Goal: Task Accomplishment & Management: Manage account settings

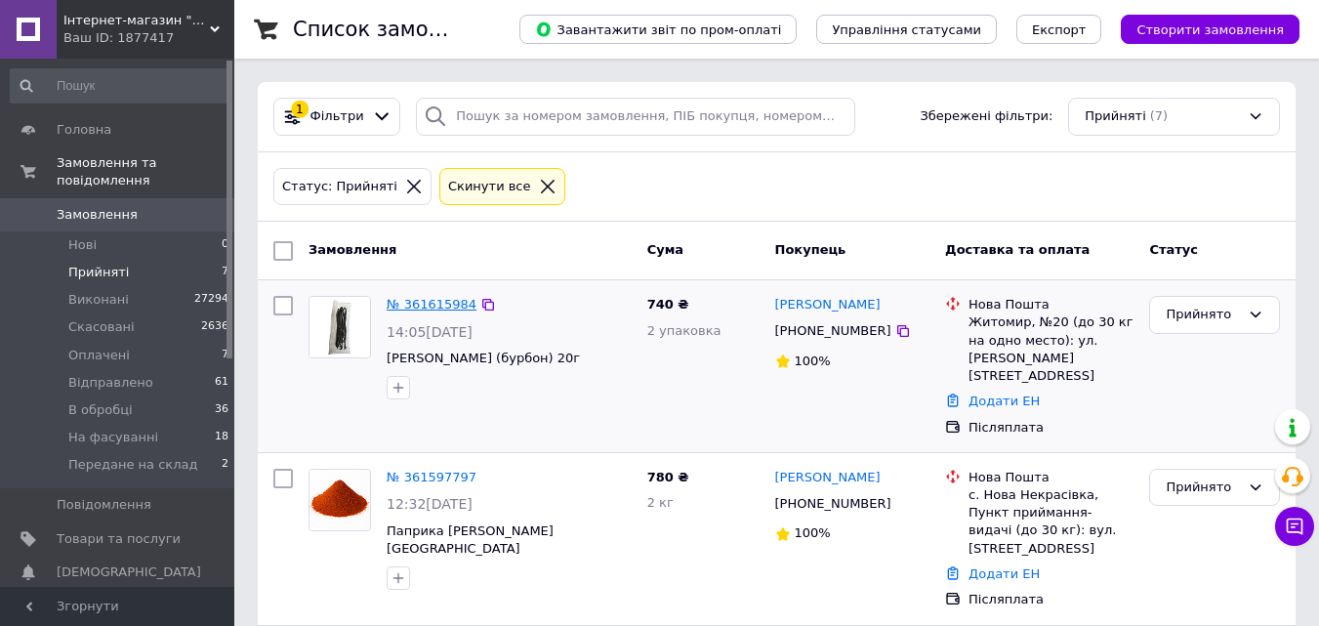
click at [420, 303] on link "№ 361615984" at bounding box center [431, 304] width 90 height 15
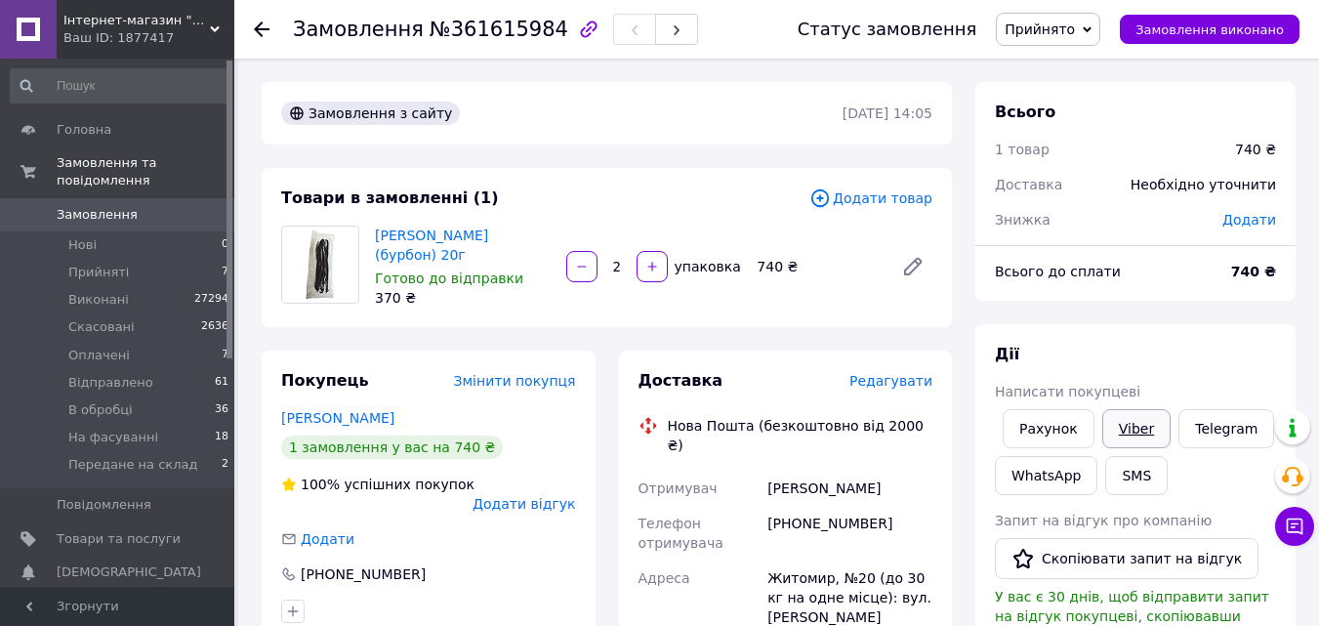
click at [1126, 424] on link "Viber" at bounding box center [1136, 428] width 68 height 39
click at [148, 206] on span "Замовлення" at bounding box center [119, 215] width 124 height 18
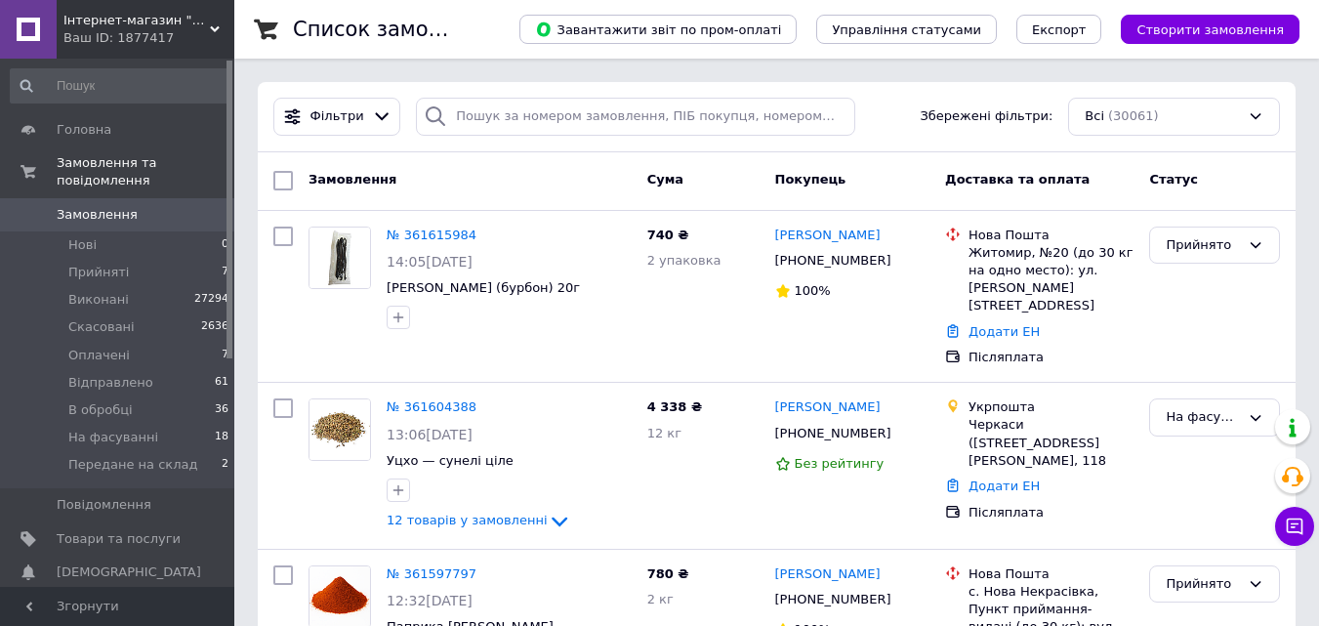
drag, startPoint x: 1245, startPoint y: 29, endPoint x: 1232, endPoint y: 23, distance: 14.9
click at [1245, 28] on span "Створити замовлення" at bounding box center [1209, 29] width 147 height 15
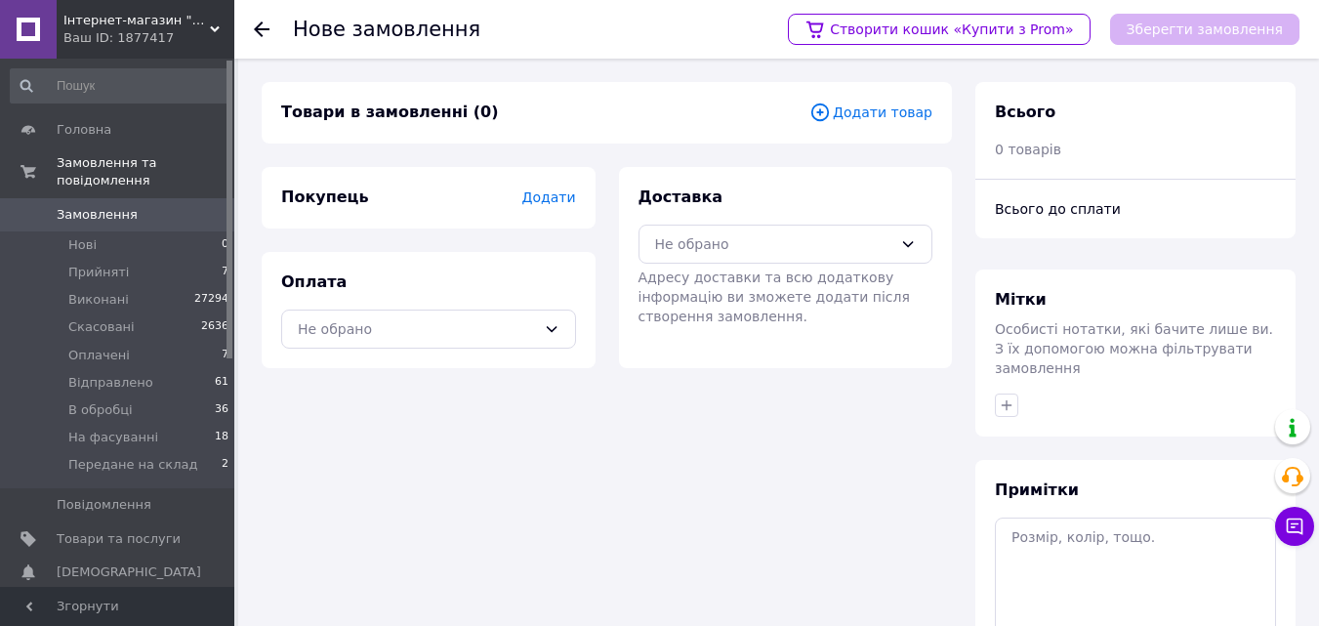
click at [873, 107] on span "Додати товар" at bounding box center [870, 112] width 123 height 21
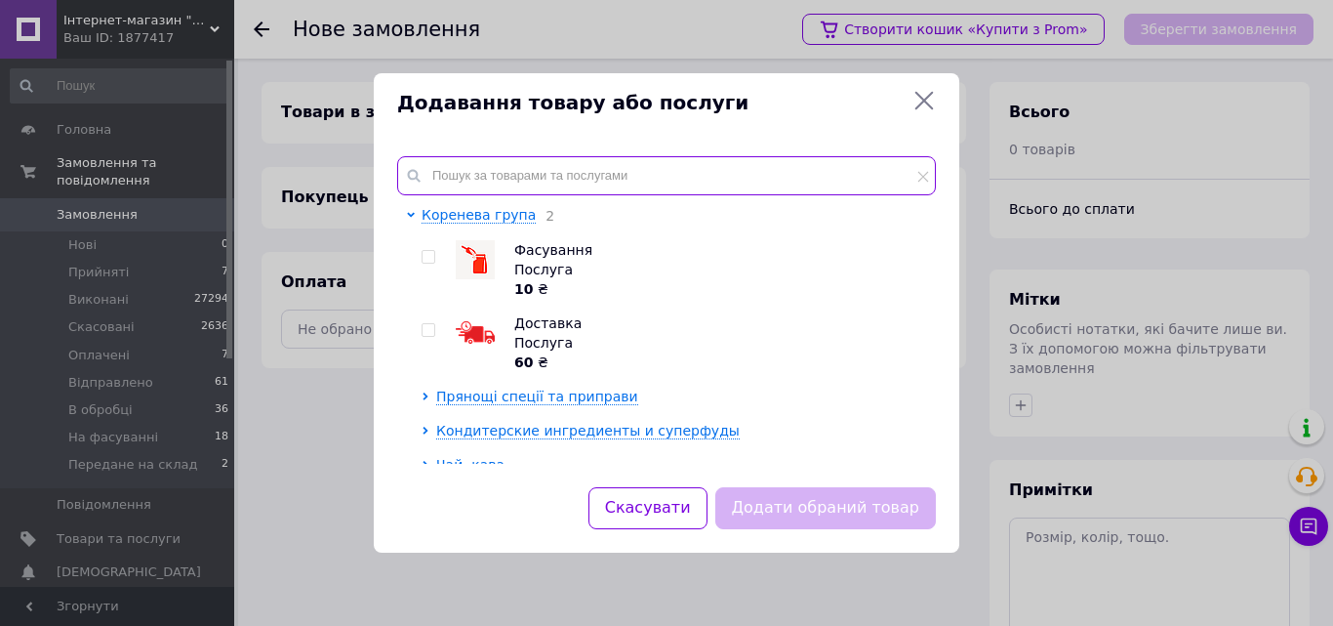
click at [516, 163] on input "text" at bounding box center [666, 175] width 539 height 39
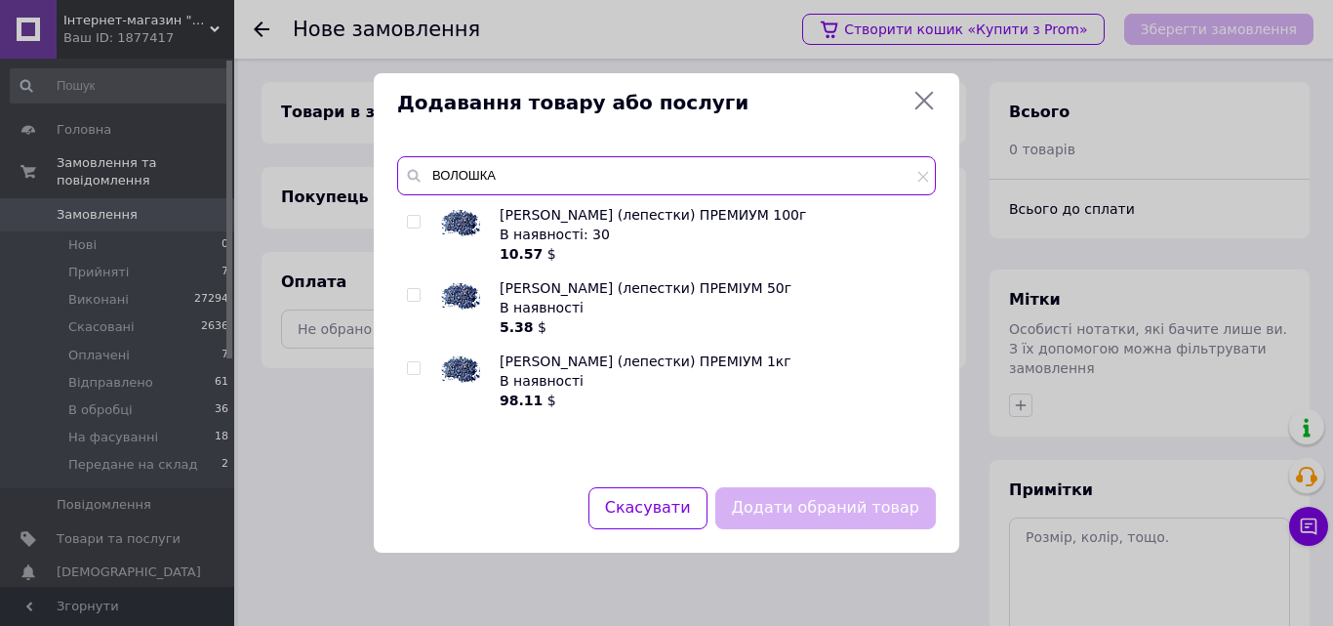
type input "ВОЛОШКА"
click at [418, 216] on input "checkbox" at bounding box center [413, 222] width 13 height 13
checkbox input "true"
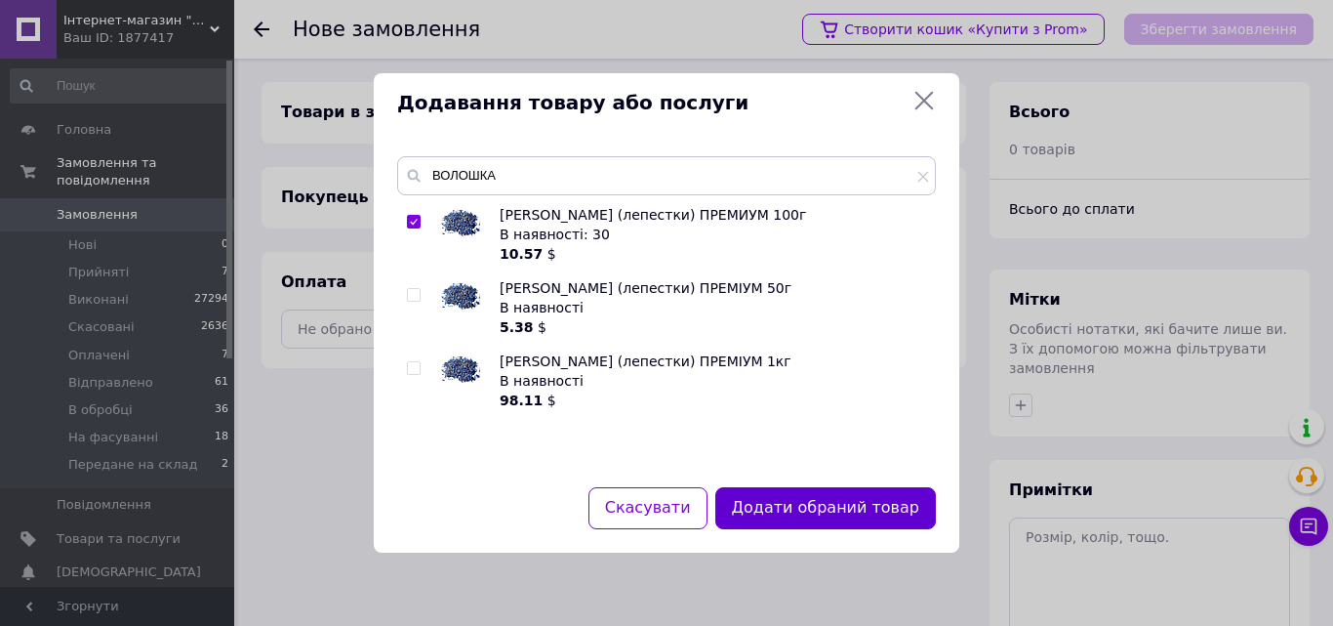
click at [819, 506] on button "Додати обраний товар" at bounding box center [825, 508] width 221 height 42
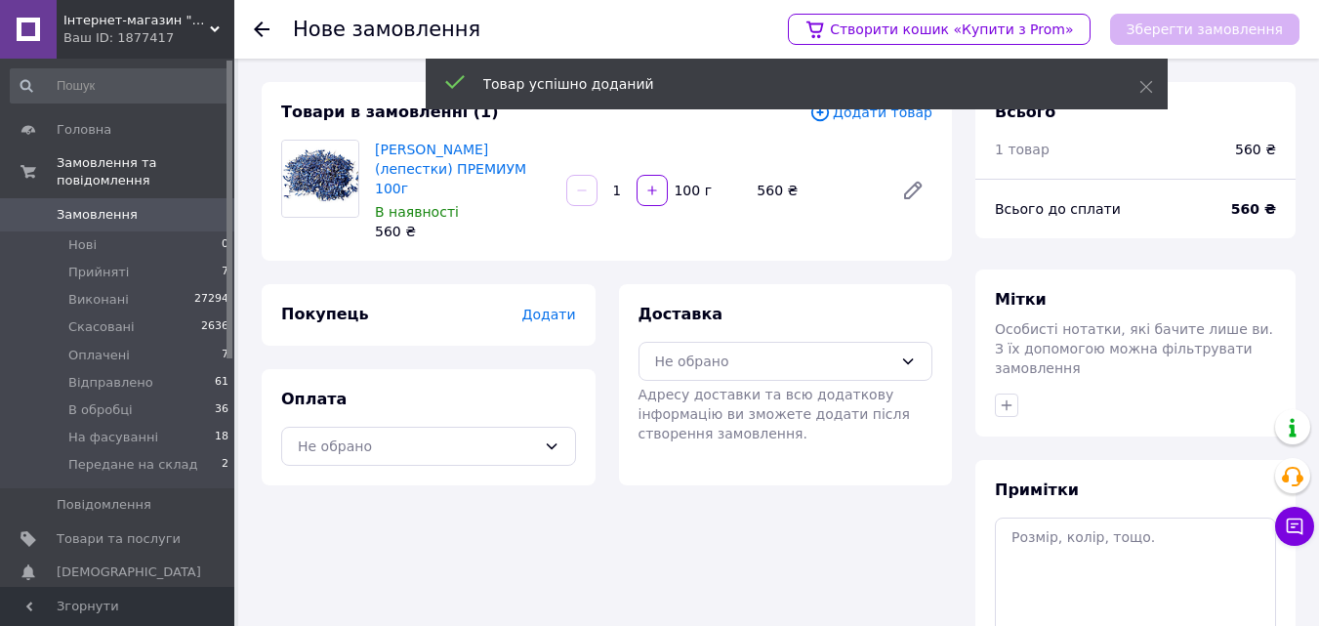
click at [725, 361] on div "Доставка Не обрано Адресу доставки та всю додаткову інформацію ви зможете додат…" at bounding box center [785, 374] width 295 height 140
click at [722, 350] on div "Не обрано" at bounding box center [774, 360] width 238 height 21
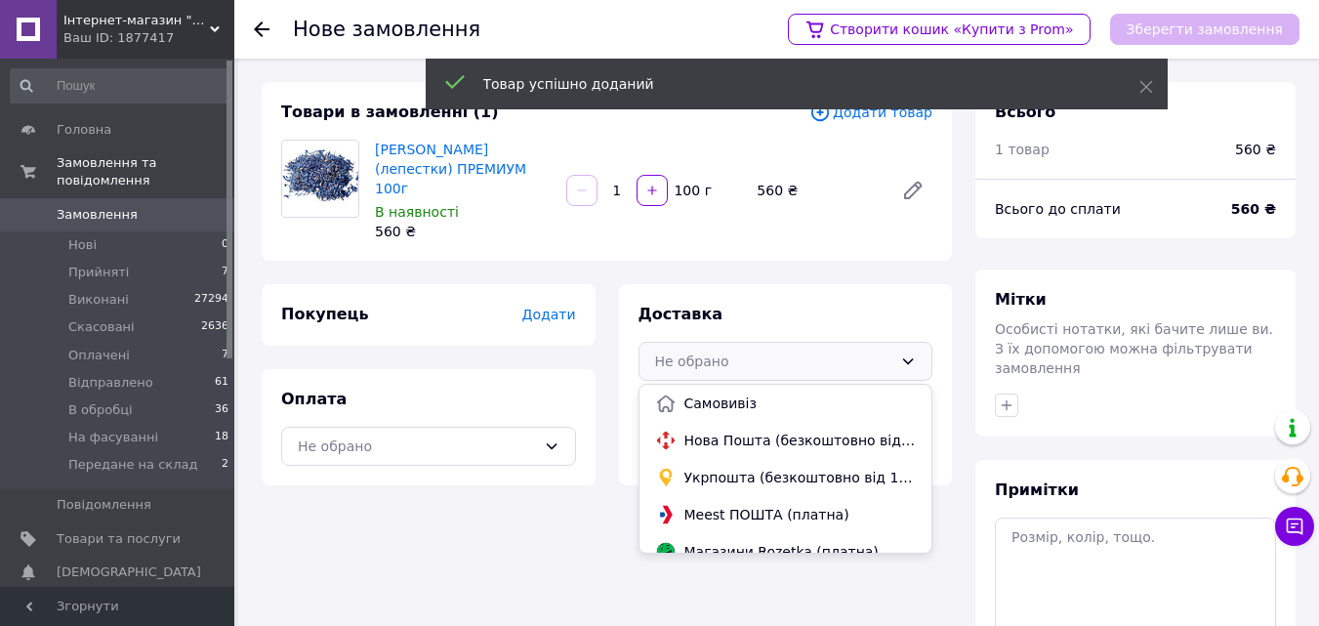
click at [712, 430] on span "Нова Пошта (безкоштовно від 2000 ₴)" at bounding box center [800, 440] width 232 height 20
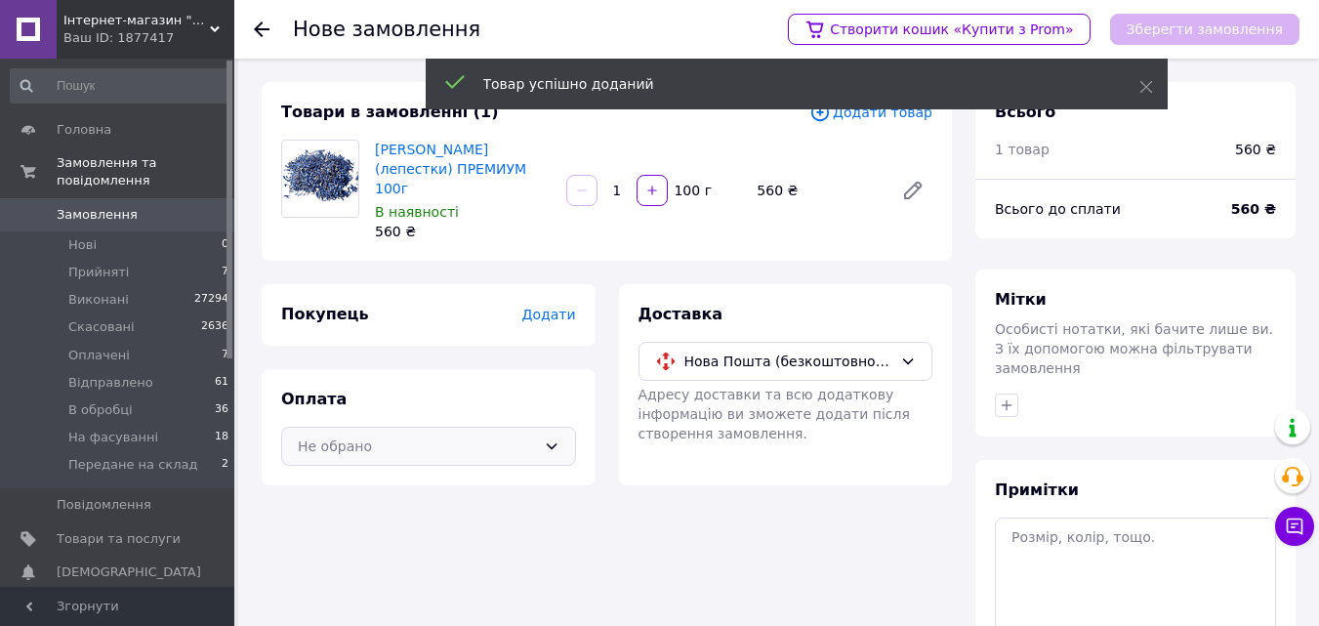
click at [522, 435] on div "Не обрано" at bounding box center [417, 445] width 238 height 21
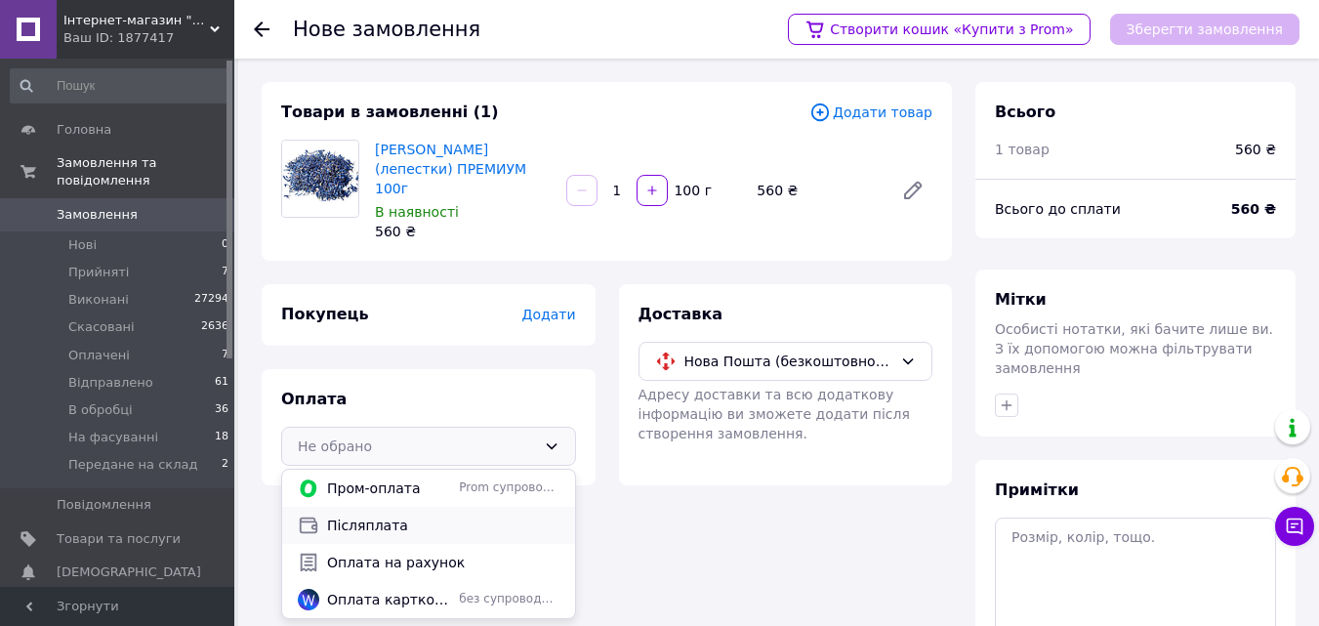
click at [441, 515] on span "Післяплата" at bounding box center [443, 525] width 232 height 20
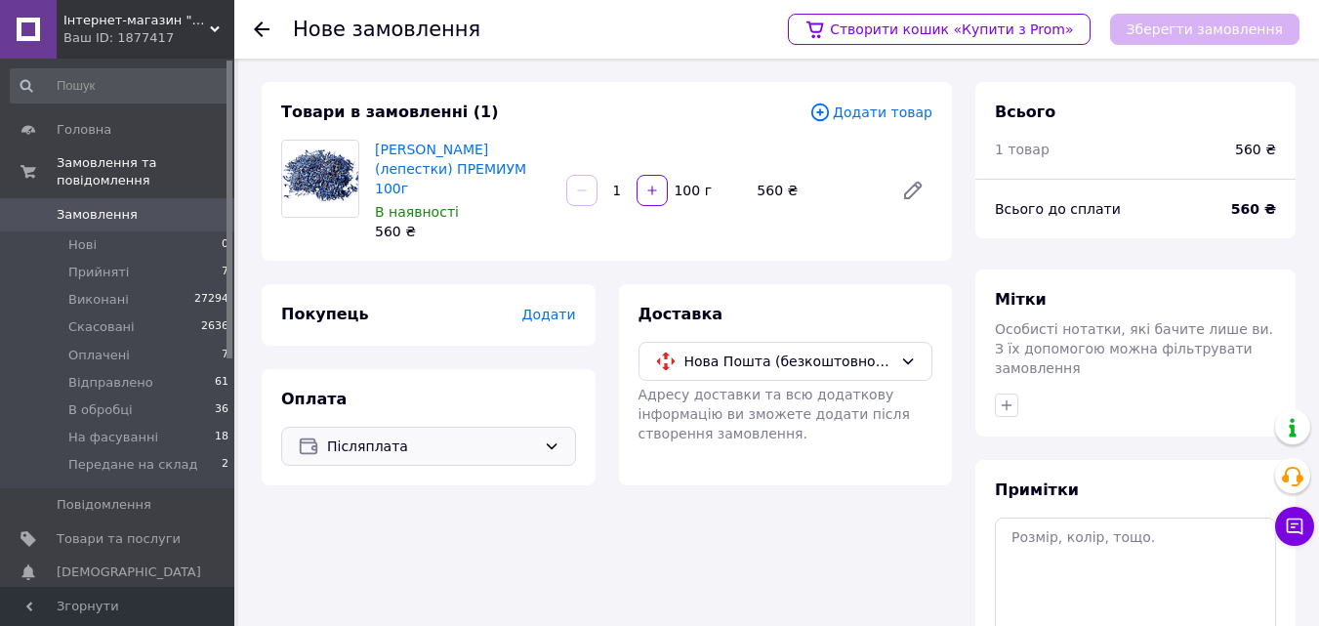
click at [556, 306] on span "Додати" at bounding box center [548, 314] width 54 height 16
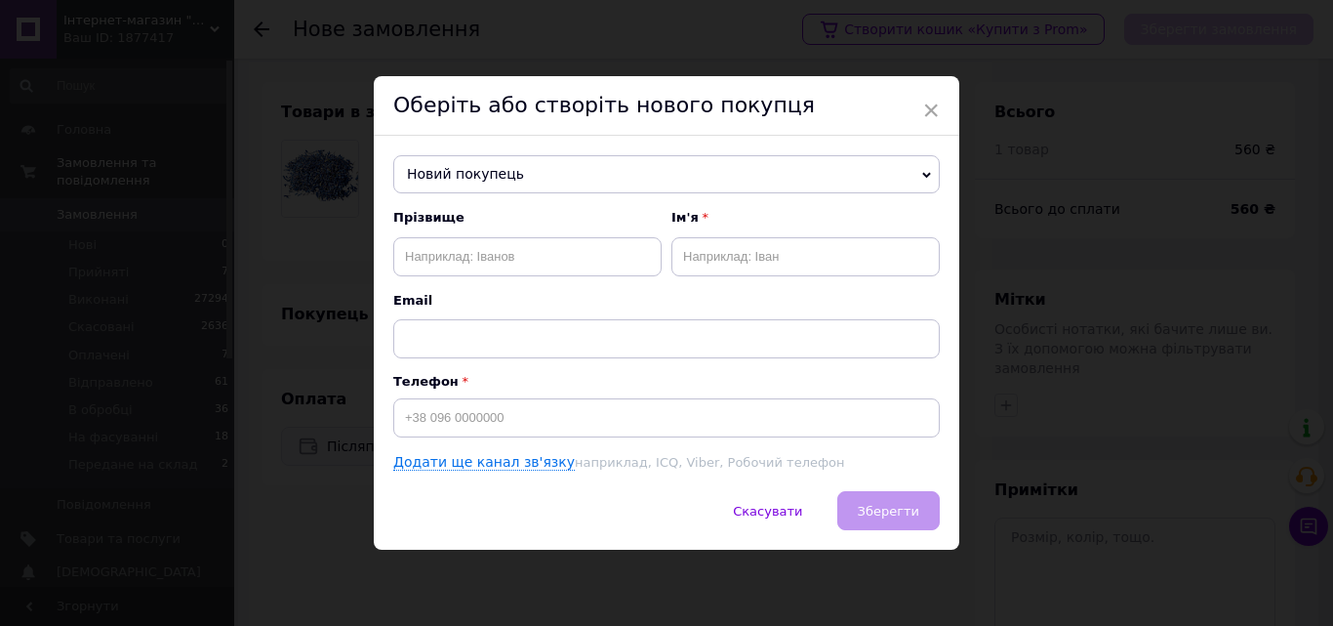
click at [505, 181] on span "Новий покупець" at bounding box center [666, 174] width 547 height 39
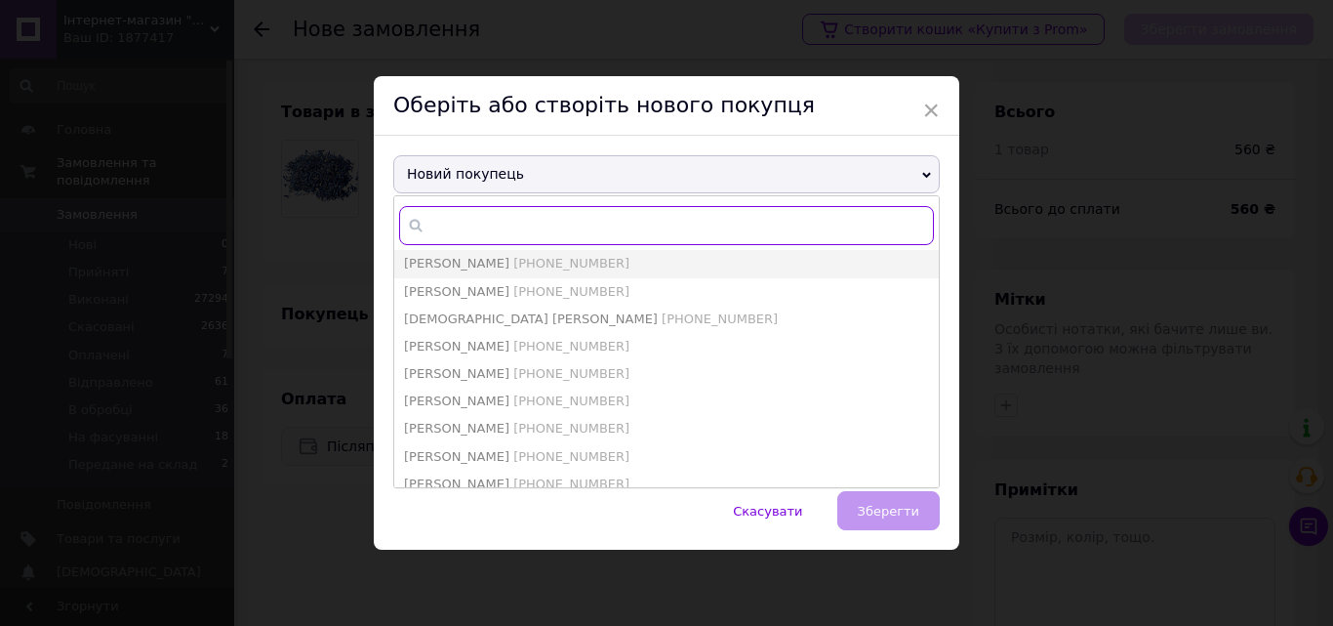
paste input "0968236355"
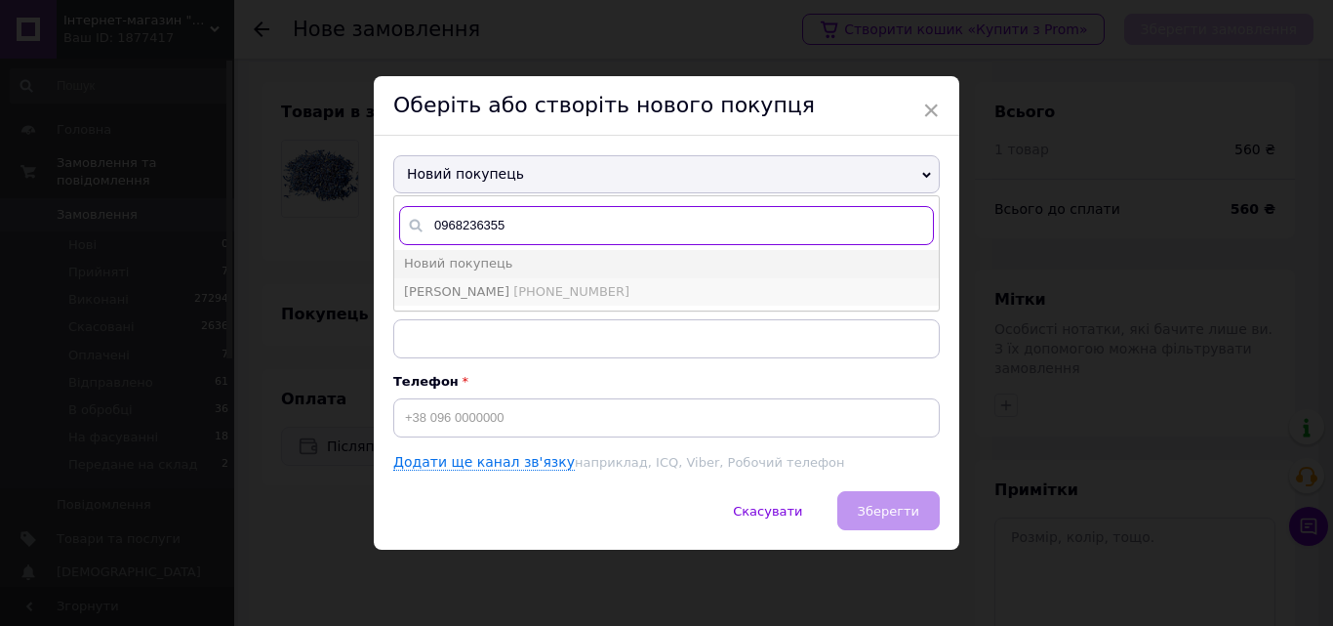
type input "0968236355"
click at [514, 296] on span "[PHONE_NUMBER]" at bounding box center [571, 291] width 116 height 15
type input "[PERSON_NAME]"
type input "[PHONE_NUMBER]"
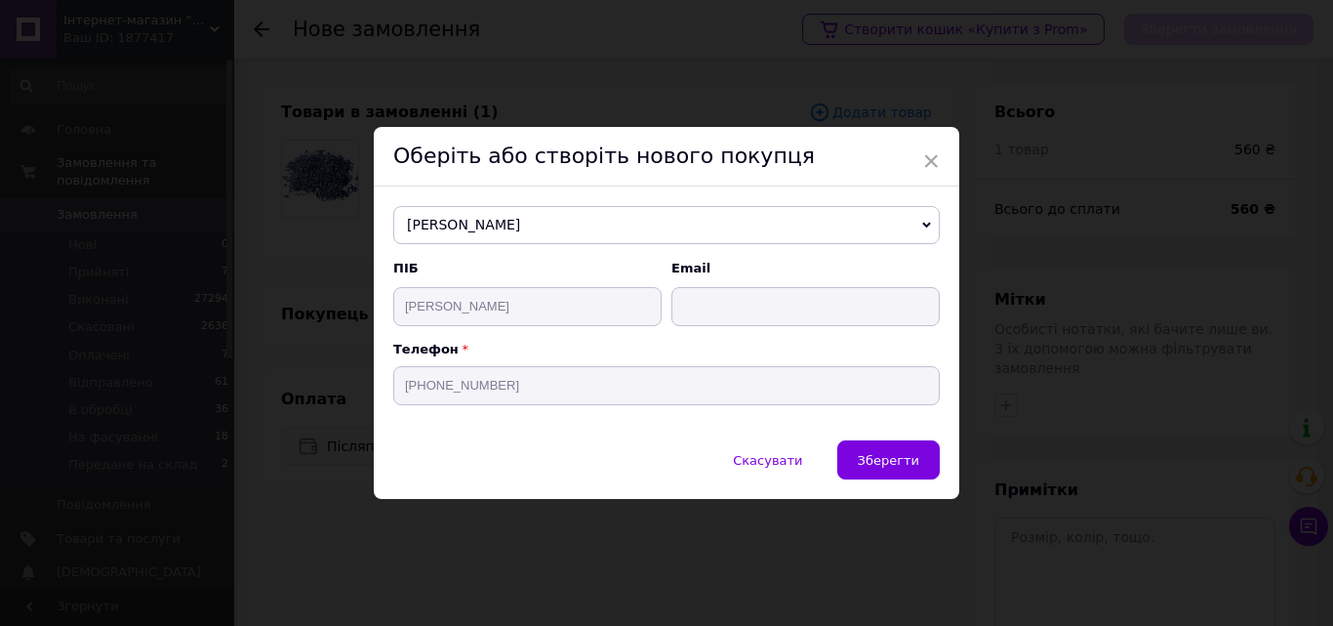
click at [869, 459] on span "Зберегти" at bounding box center [888, 460] width 61 height 15
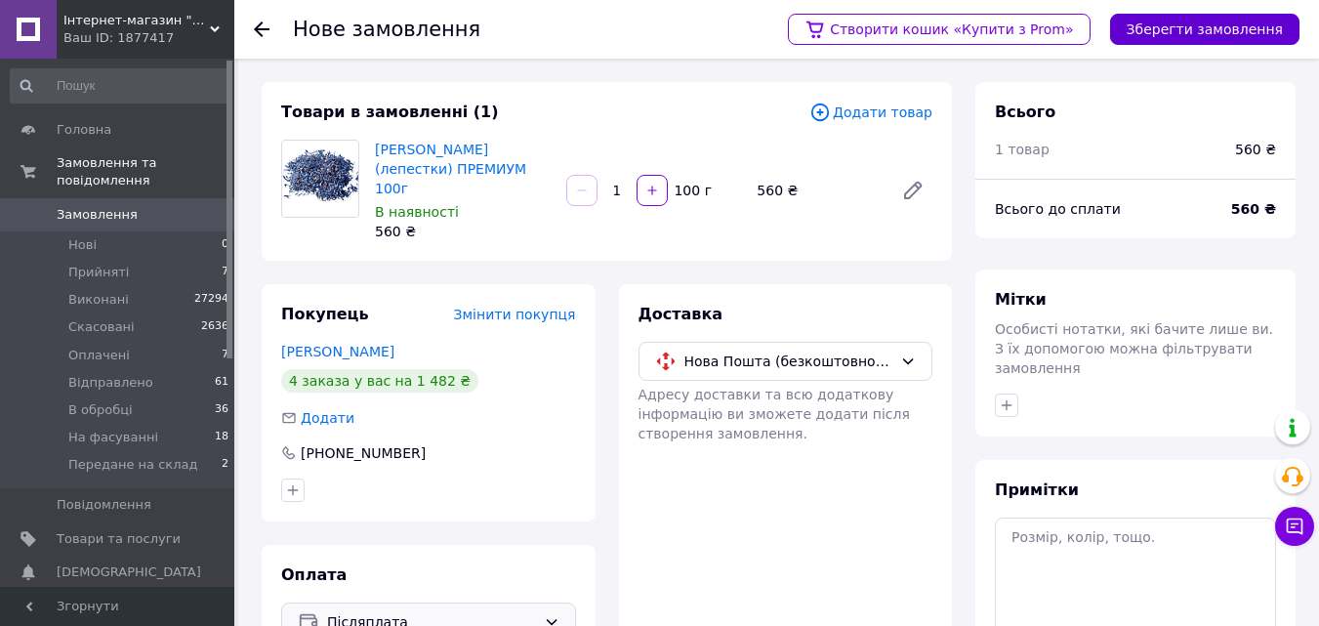
click at [1183, 27] on button "Зберегти замовлення" at bounding box center [1204, 29] width 189 height 31
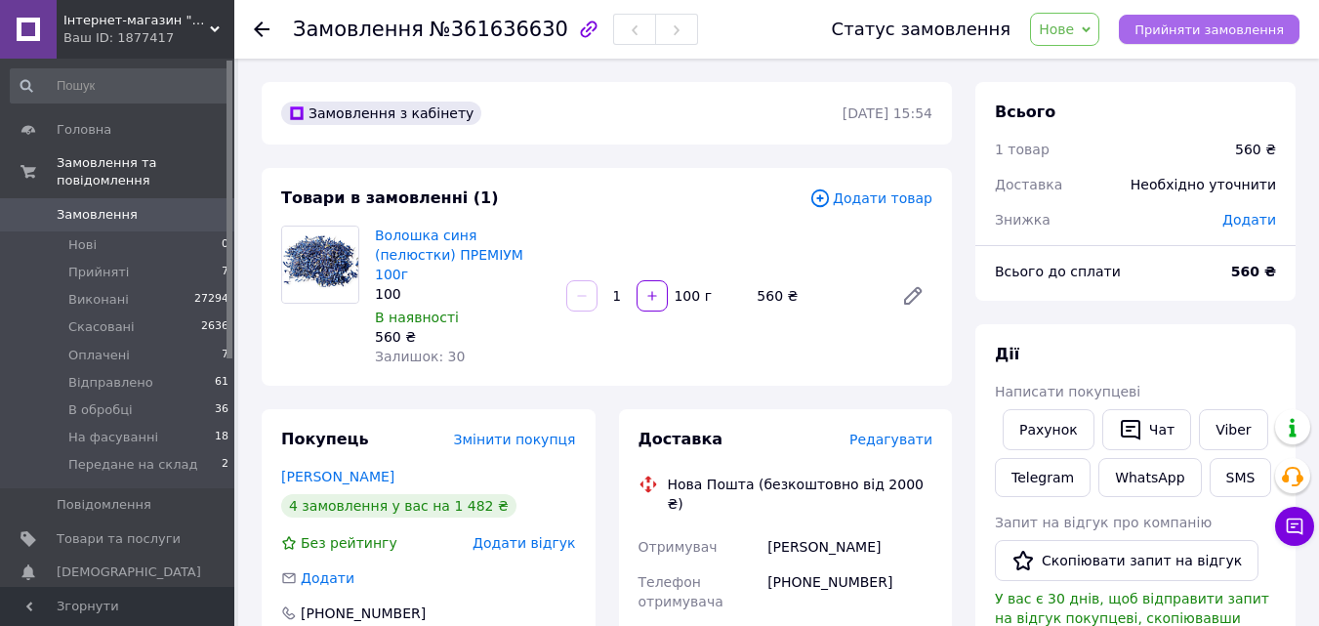
click at [1152, 28] on button "Прийняти замовлення" at bounding box center [1208, 29] width 181 height 29
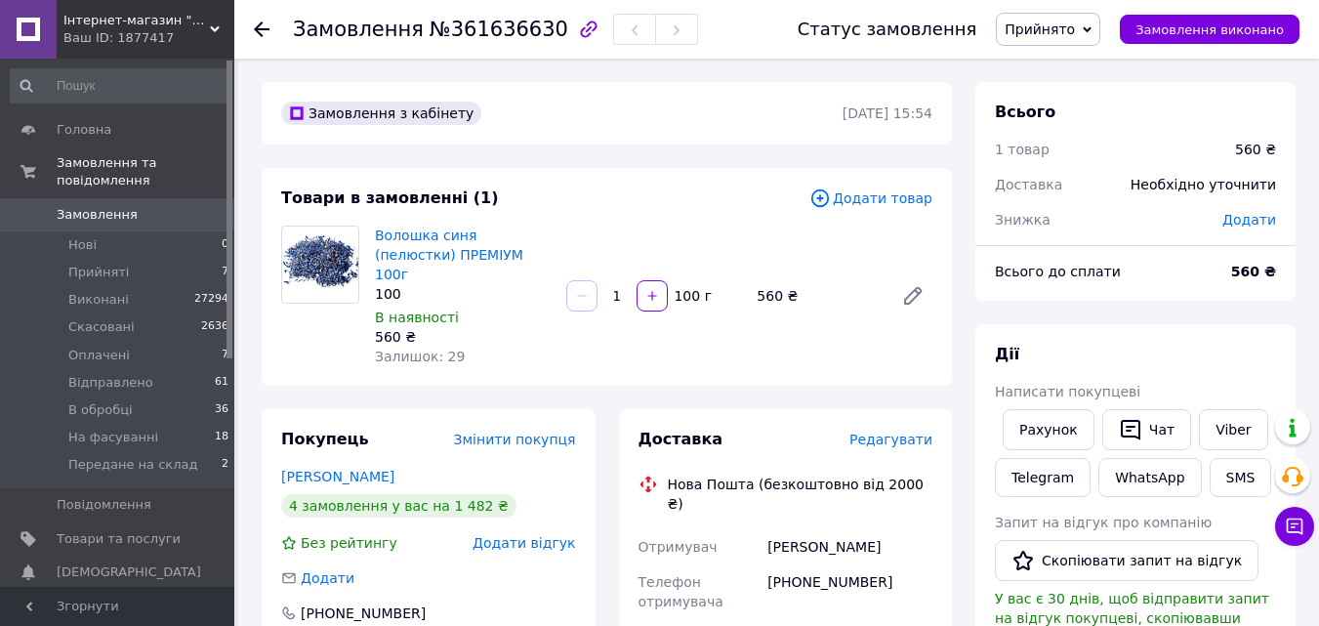
click at [895, 431] on span "Редагувати" at bounding box center [890, 439] width 83 height 16
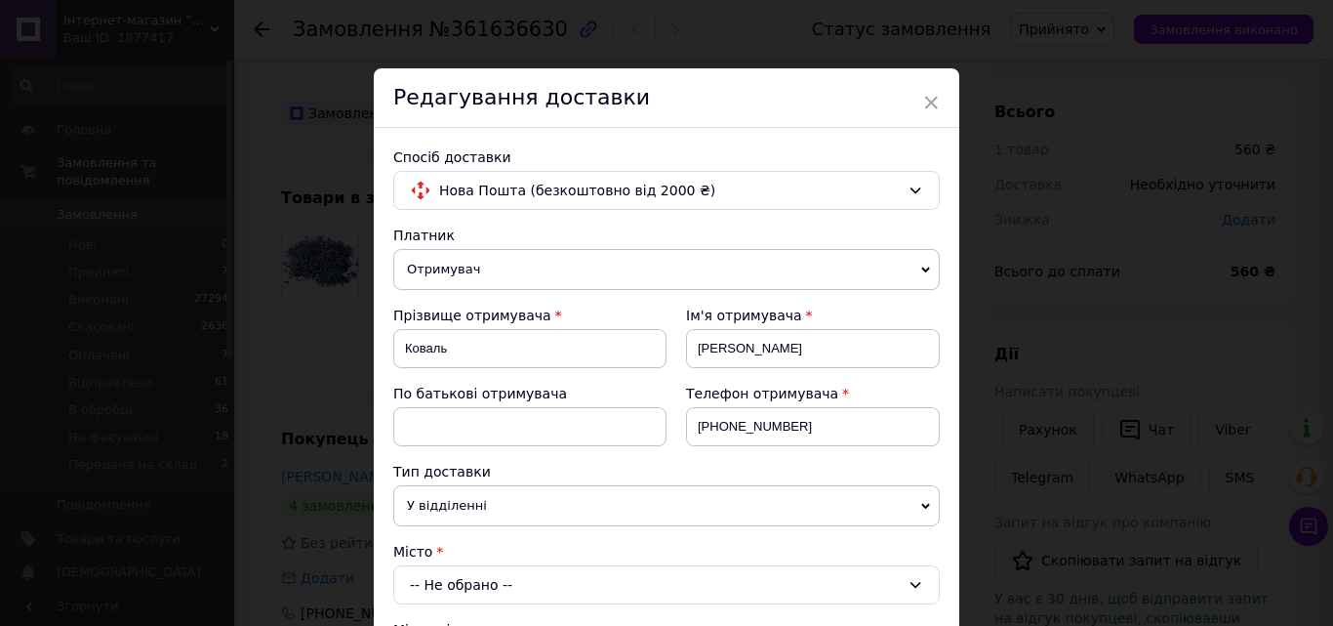
scroll to position [488, 0]
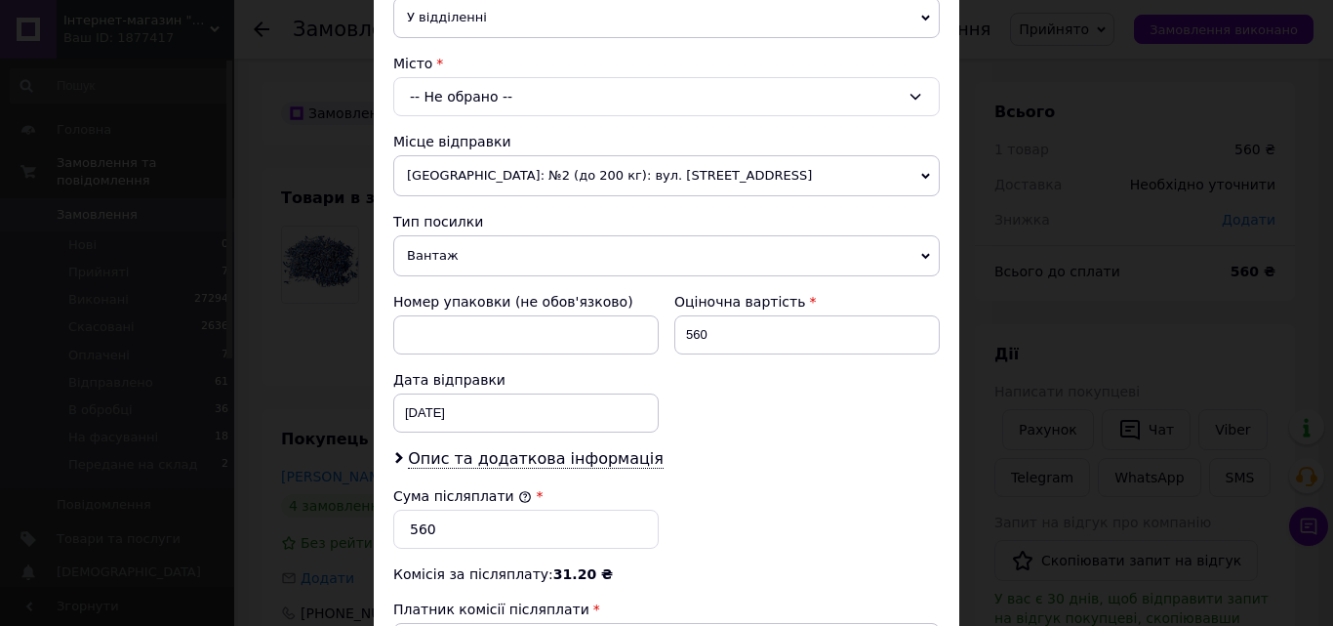
click at [471, 92] on div "-- Не обрано --" at bounding box center [666, 96] width 547 height 39
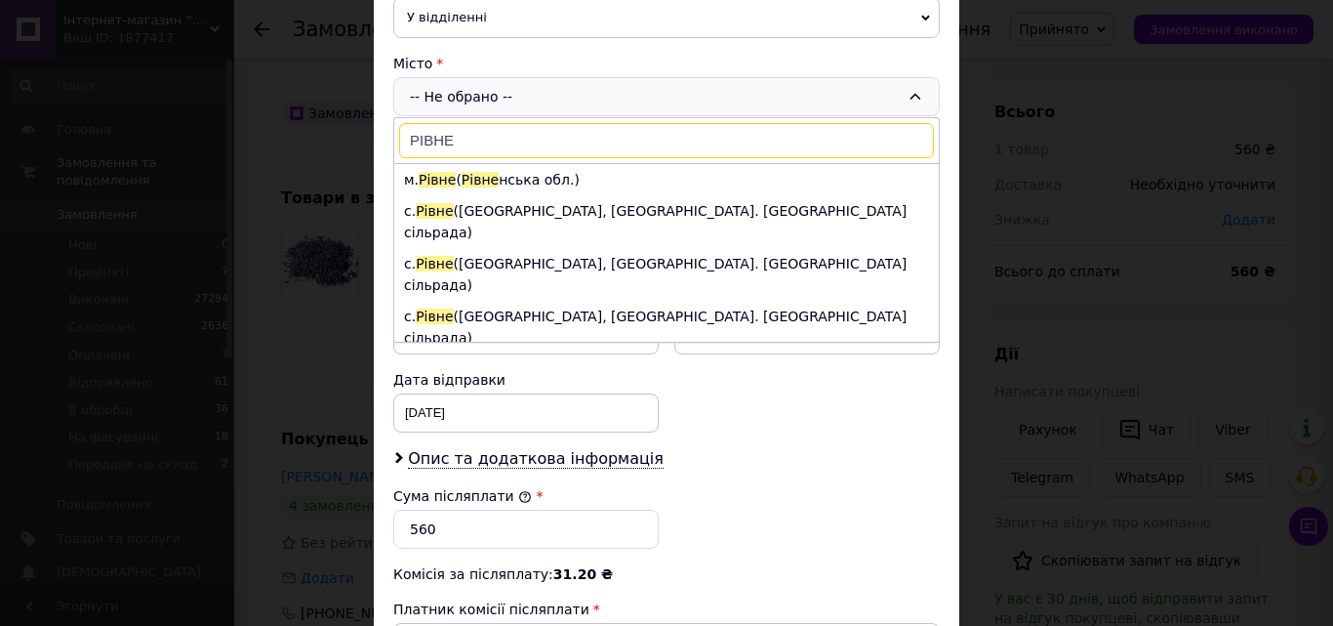
type input "РІВНЕ"
click at [465, 178] on span "Рівне" at bounding box center [480, 180] width 37 height 16
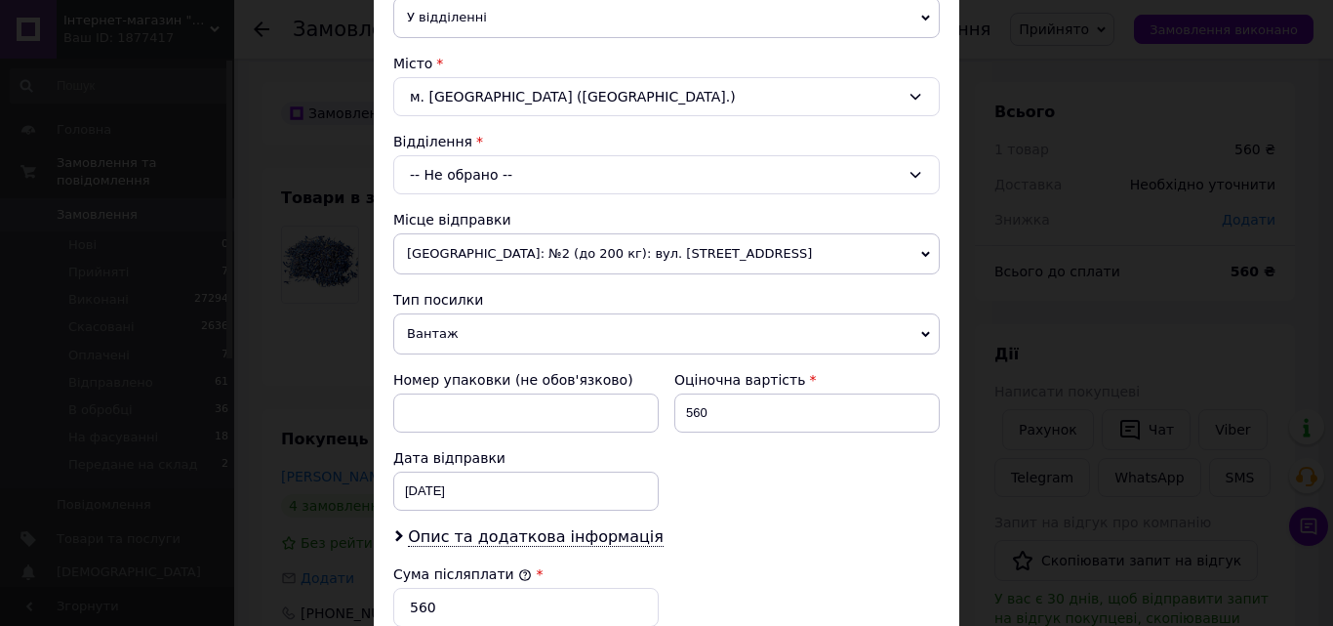
click at [491, 178] on div "-- Не обрано --" at bounding box center [666, 174] width 547 height 39
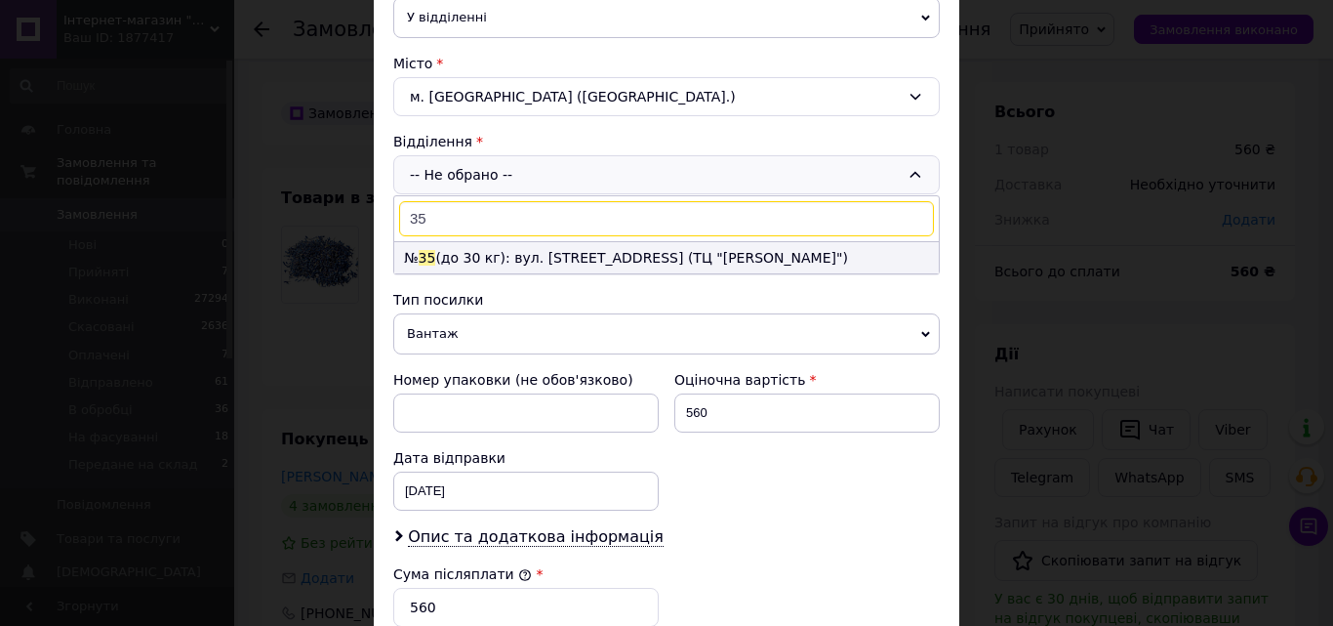
type input "35"
click at [456, 251] on li "№ 35 (до 30 кг): вул. Соборна, 47 (ТЦ "Злата Плаза")" at bounding box center [666, 257] width 545 height 31
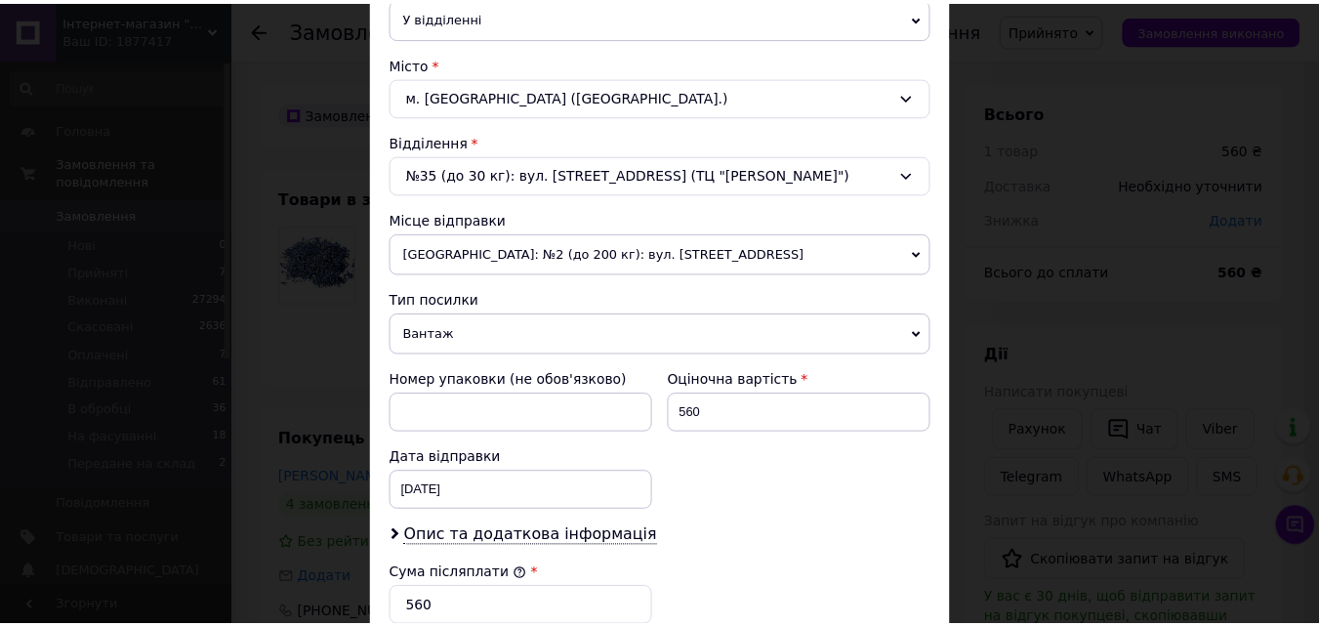
scroll to position [864, 0]
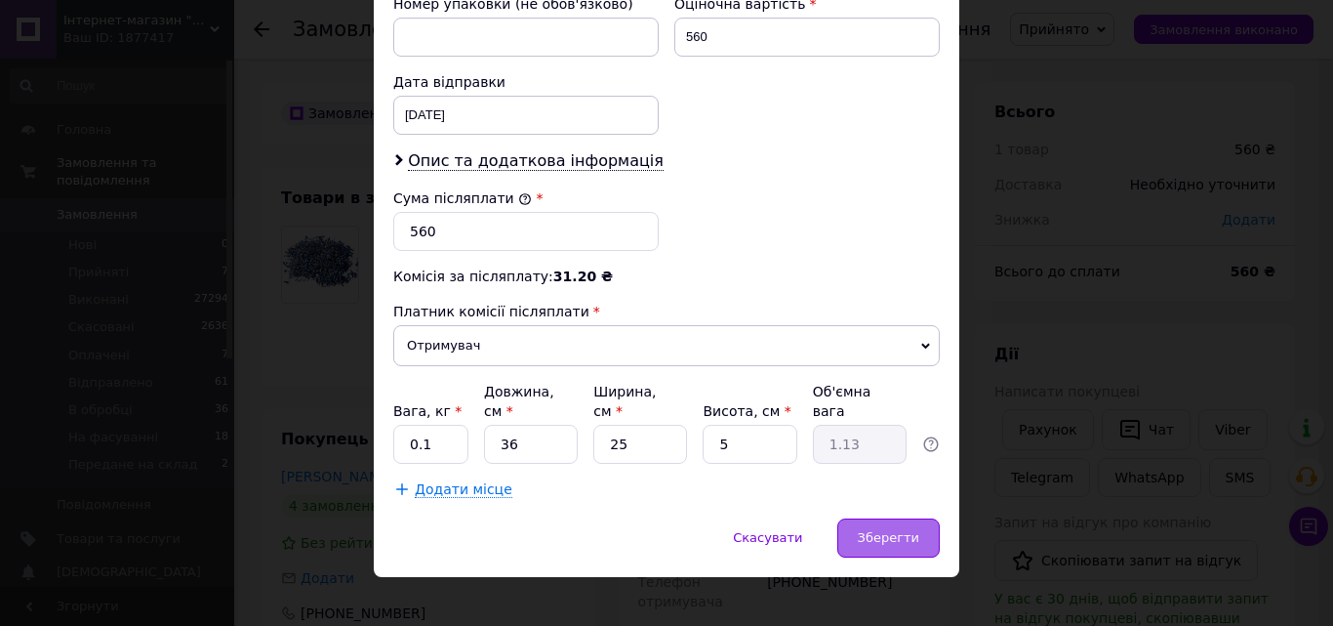
click at [883, 527] on div "Зберегти" at bounding box center [888, 537] width 102 height 39
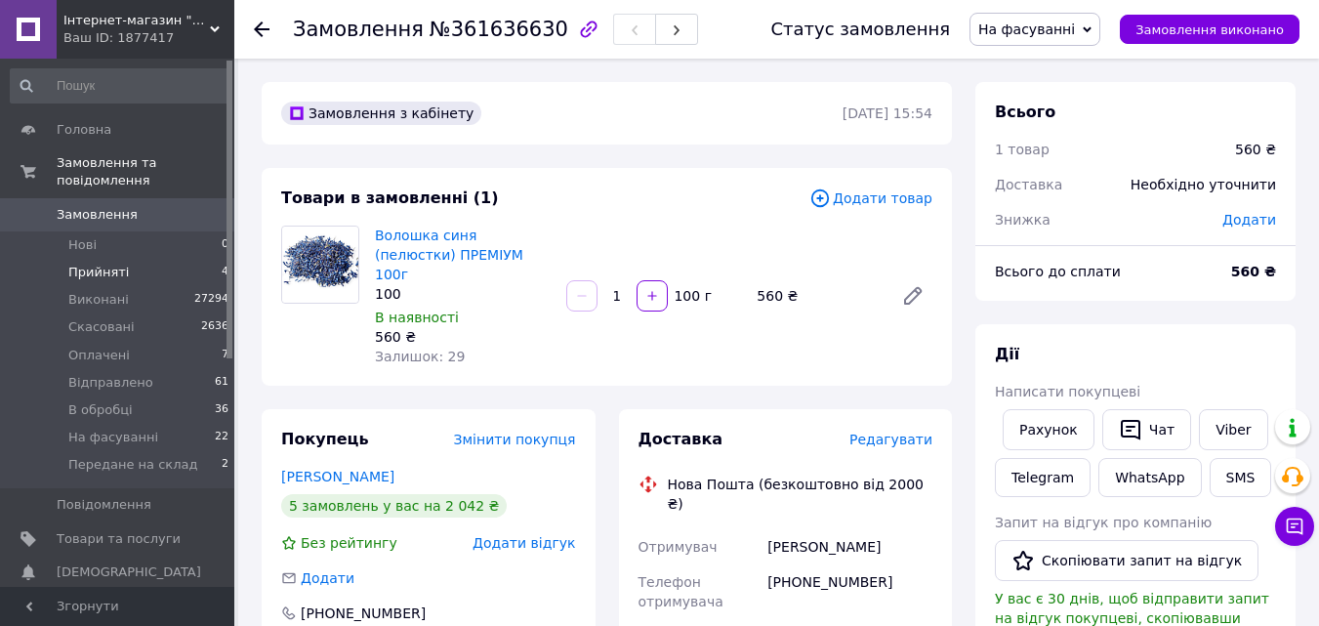
click at [83, 264] on span "Прийняті" at bounding box center [98, 273] width 61 height 18
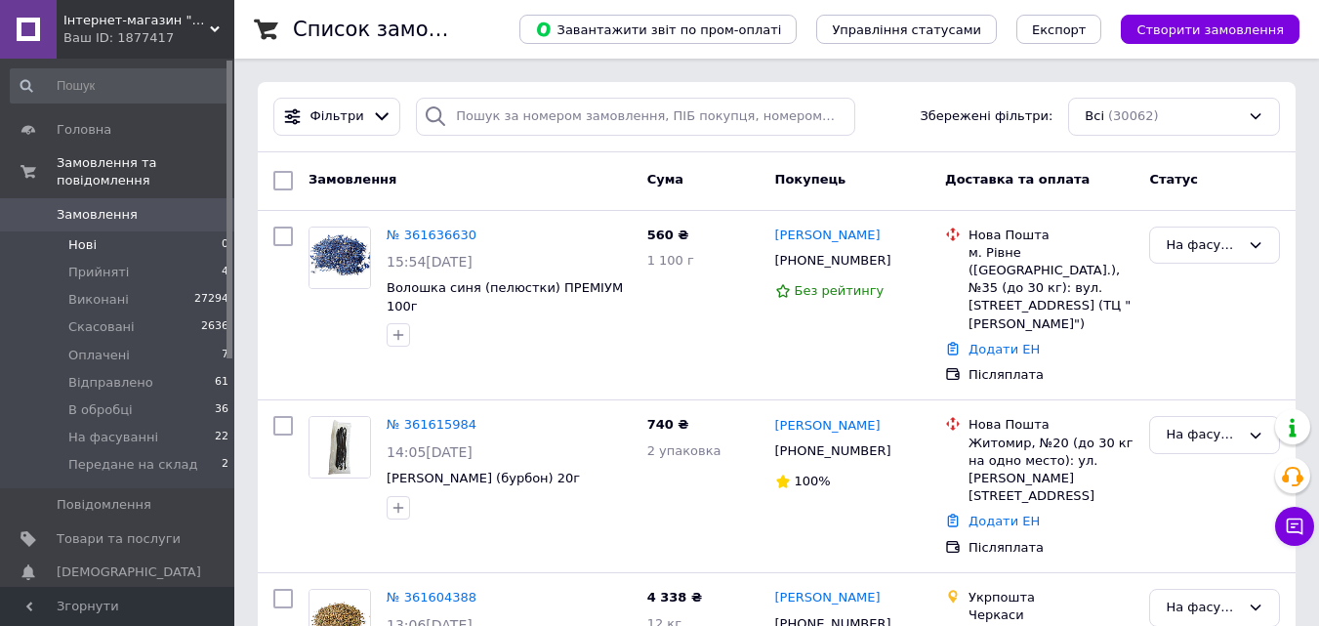
click at [172, 237] on li "Нові 0" at bounding box center [120, 244] width 240 height 27
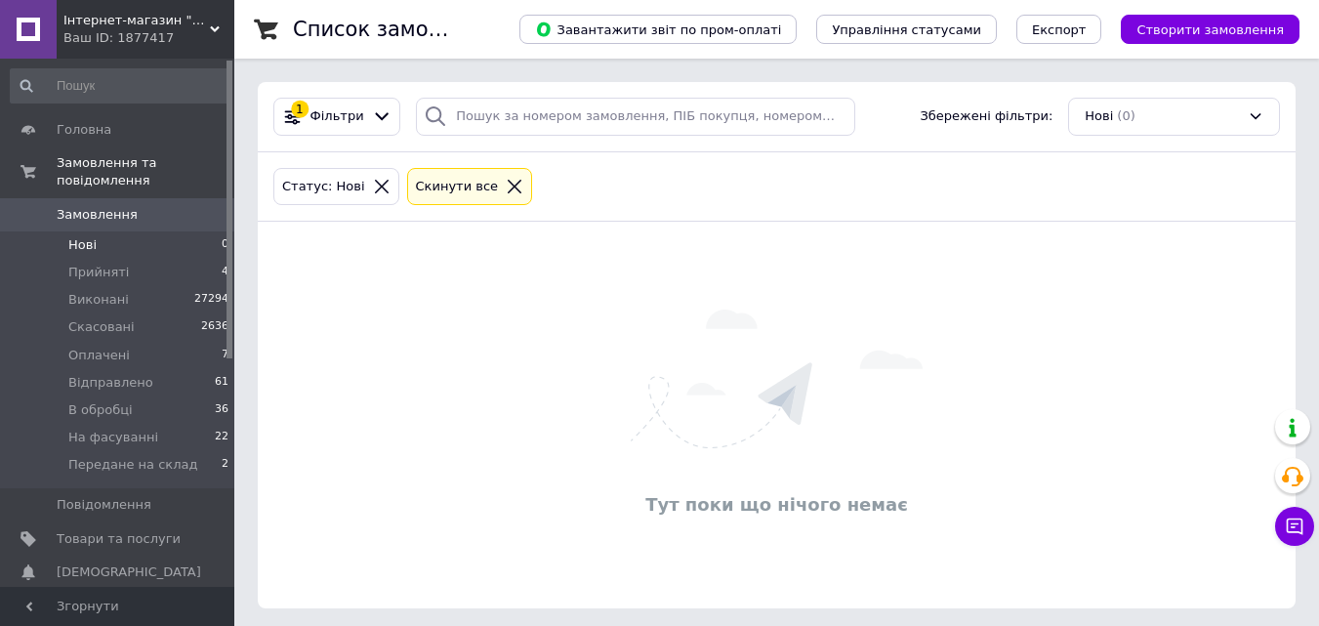
click at [78, 236] on span "Нові" at bounding box center [82, 245] width 28 height 18
click at [116, 264] on span "Прийняті" at bounding box center [98, 273] width 61 height 18
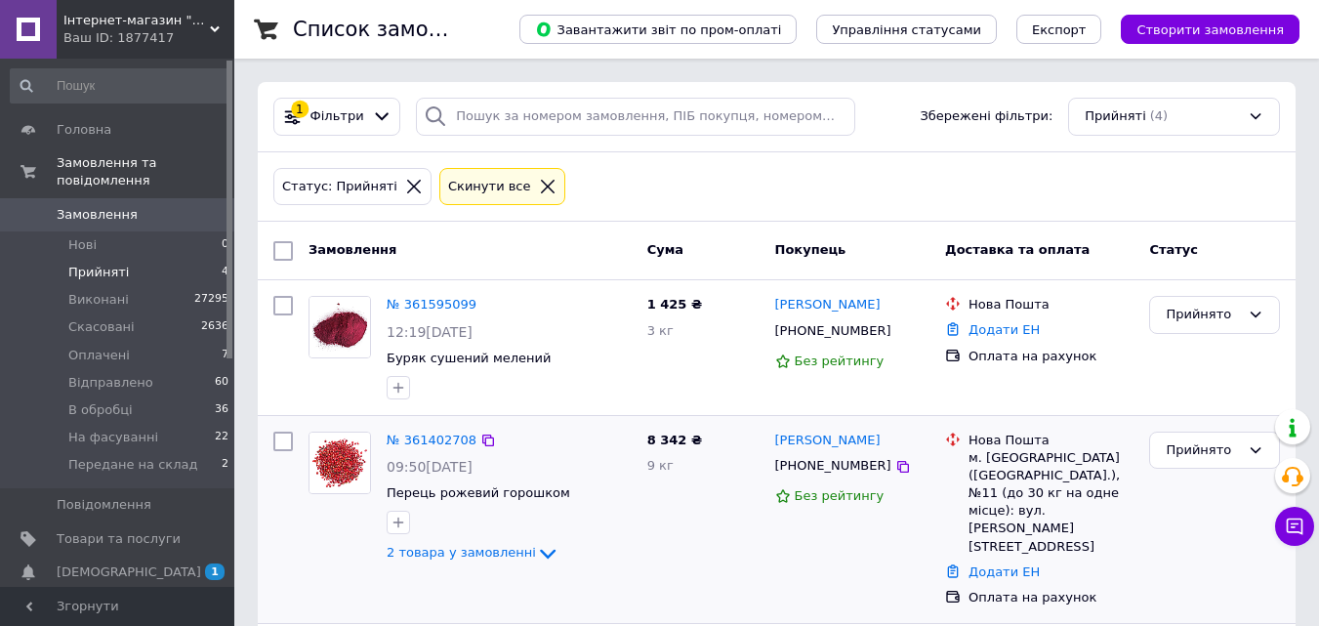
scroll to position [195, 0]
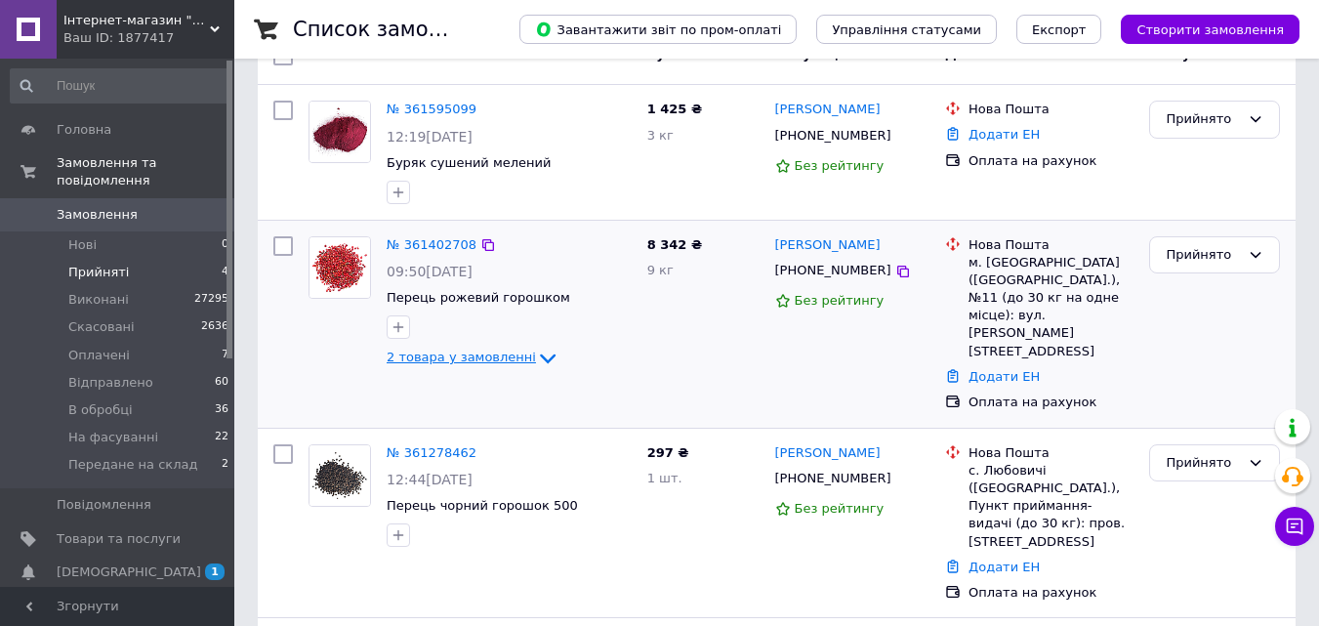
click at [450, 358] on span "2 товара у замовленні" at bounding box center [460, 357] width 149 height 15
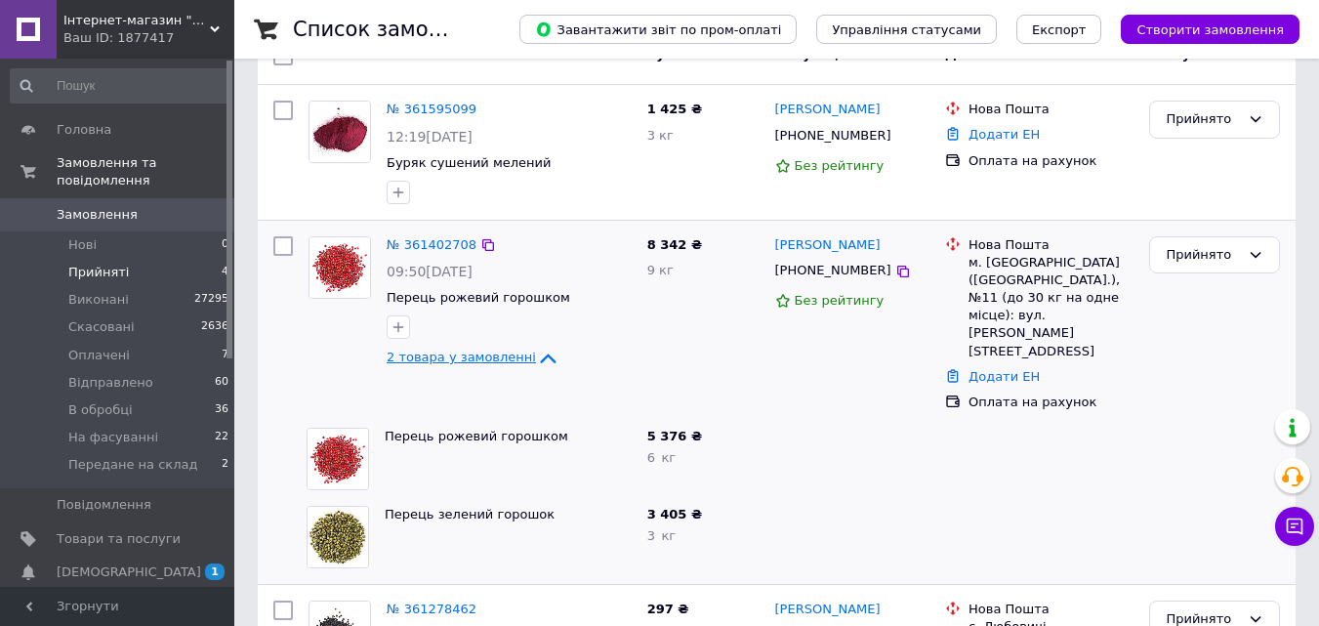
click at [450, 357] on span "2 товара у замовленні" at bounding box center [460, 357] width 149 height 15
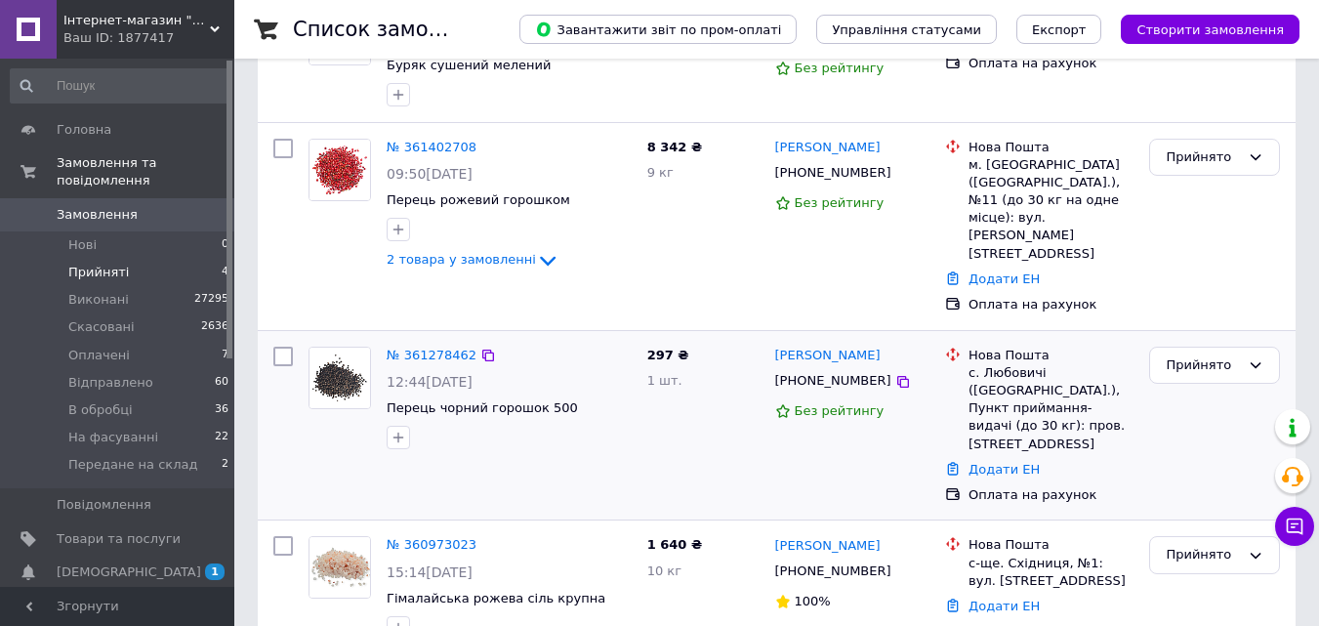
scroll to position [294, 0]
click at [154, 342] on li "Оплачені 7" at bounding box center [120, 355] width 240 height 27
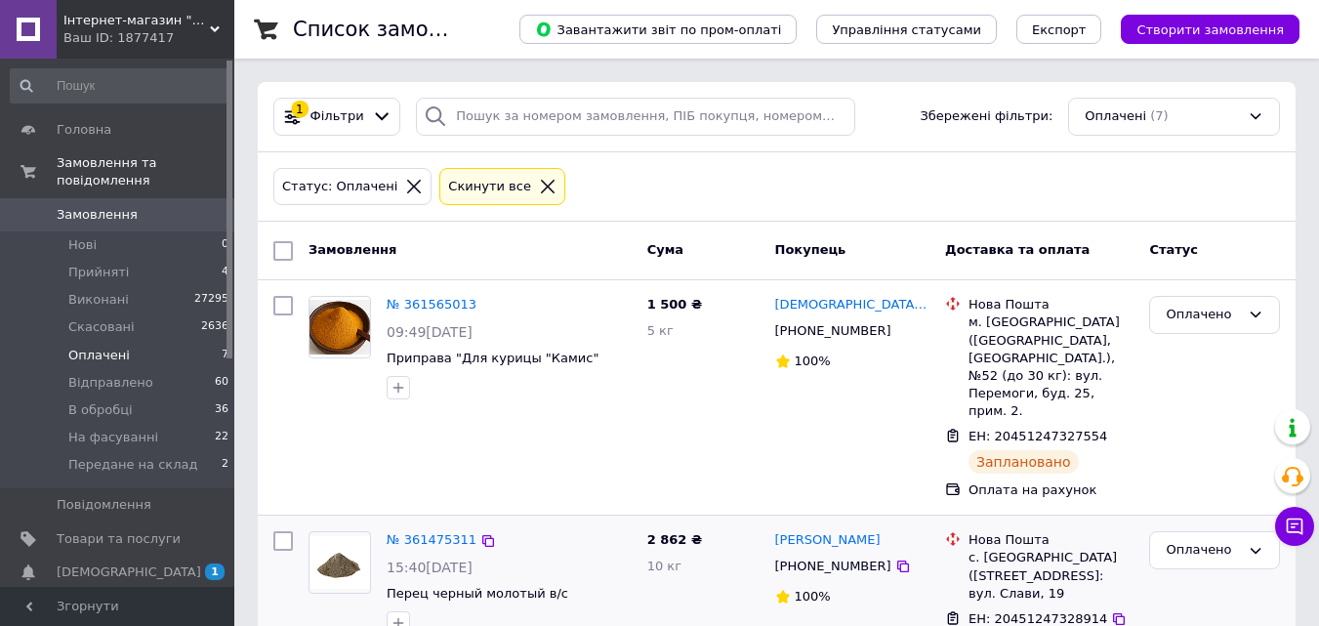
scroll to position [195, 0]
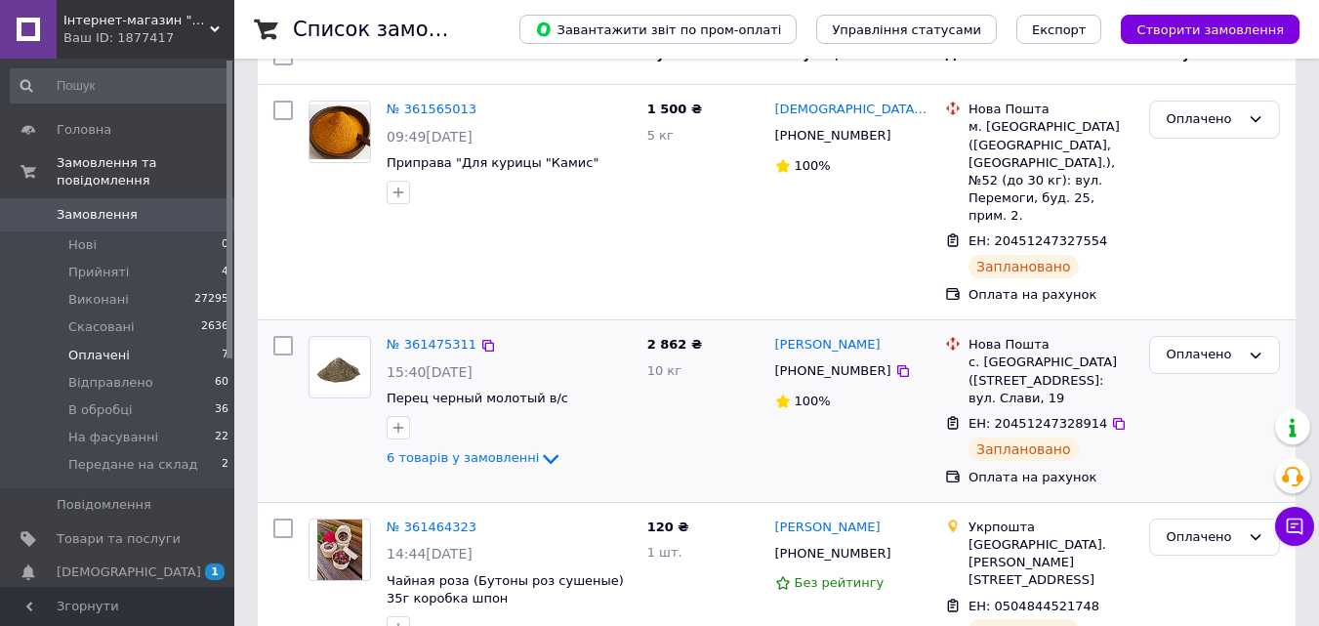
click at [414, 447] on div "6 товарів у замовленні" at bounding box center [508, 458] width 245 height 23
click at [438, 450] on span "6 товарів у замовленні" at bounding box center [462, 457] width 152 height 15
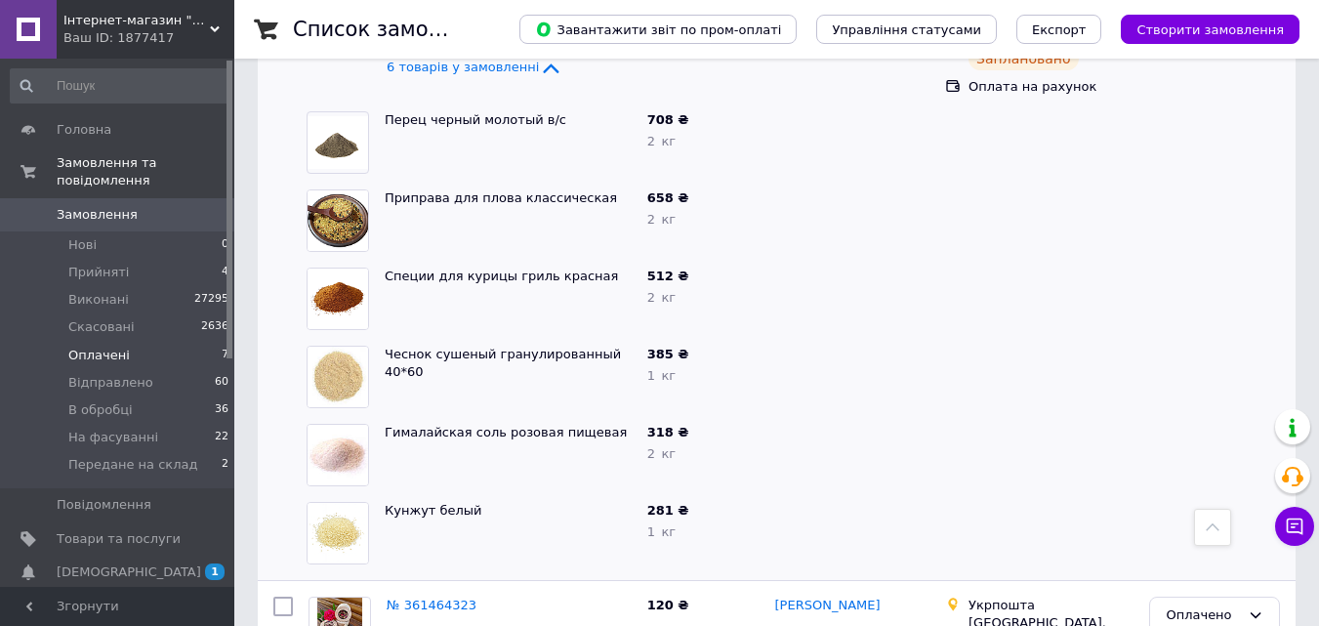
scroll to position [390, 0]
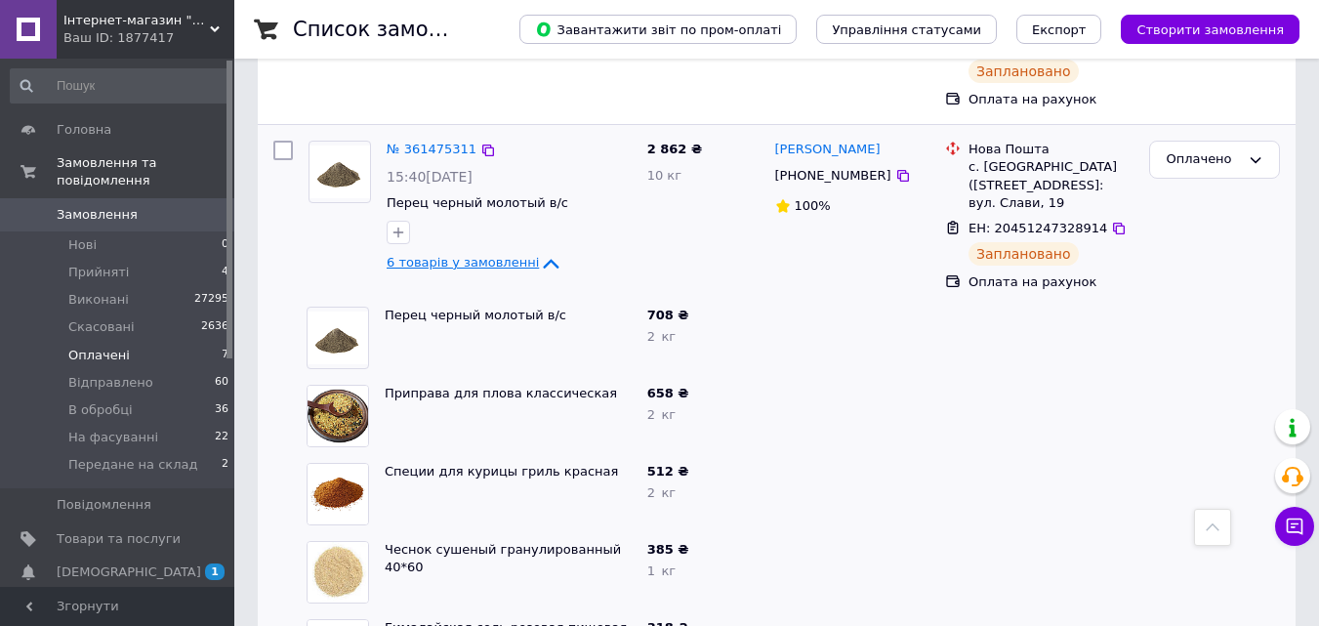
click at [461, 255] on span "6 товарів у замовленні" at bounding box center [462, 262] width 152 height 15
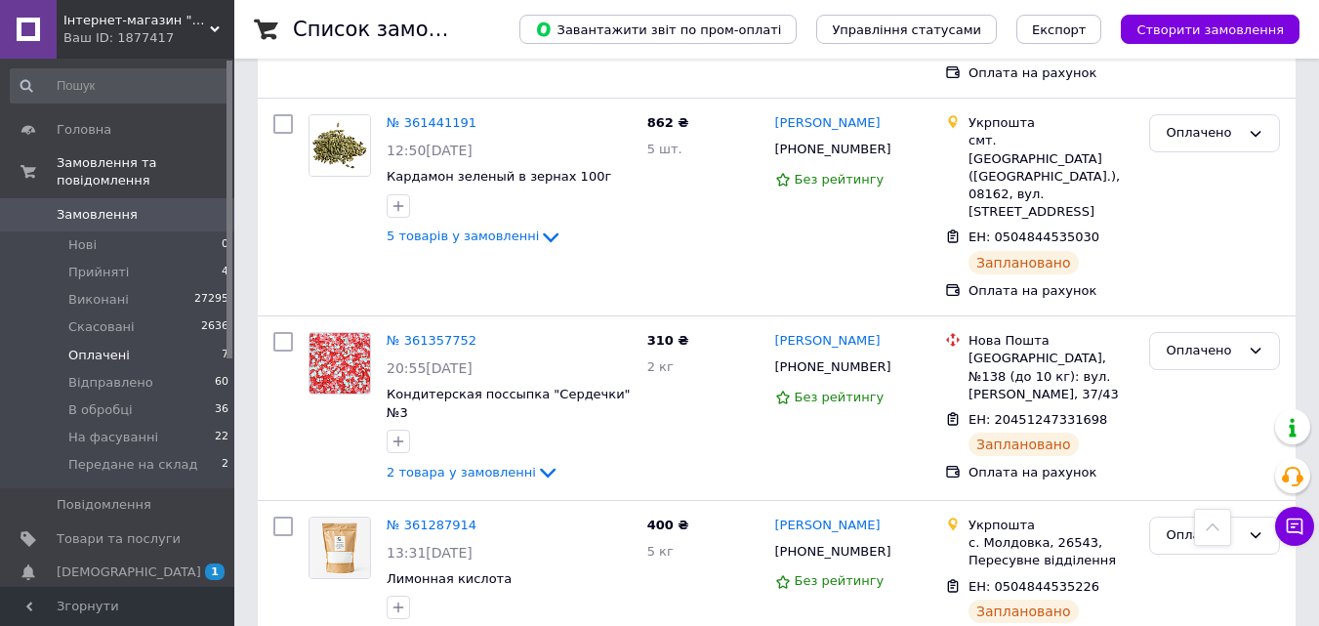
scroll to position [874, 0]
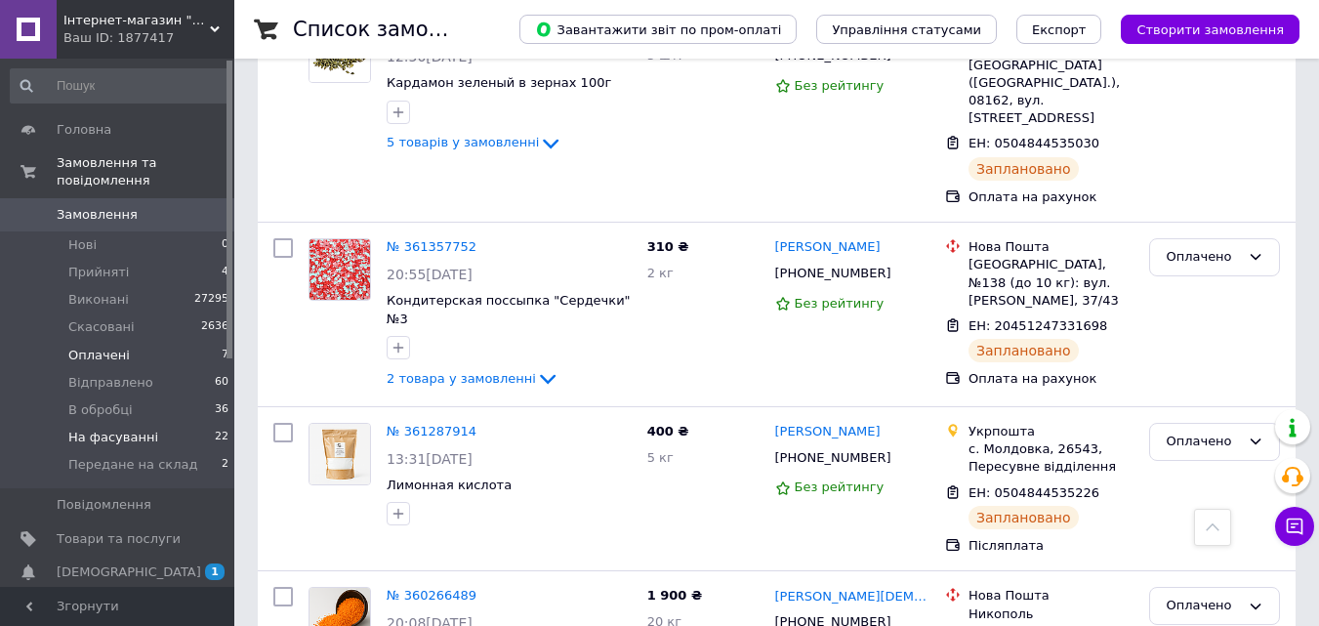
drag, startPoint x: 167, startPoint y: 422, endPoint x: 169, endPoint y: 411, distance: 10.9
click at [169, 424] on li "На фасуванні 22" at bounding box center [120, 437] width 240 height 27
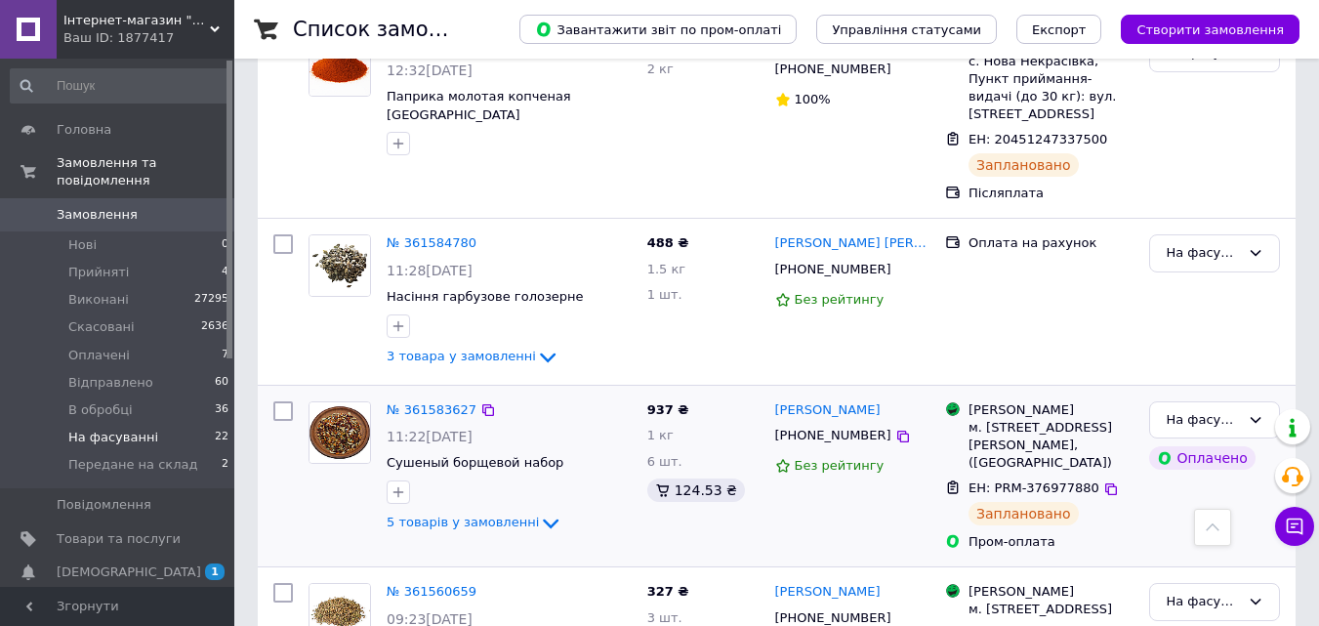
scroll to position [976, 0]
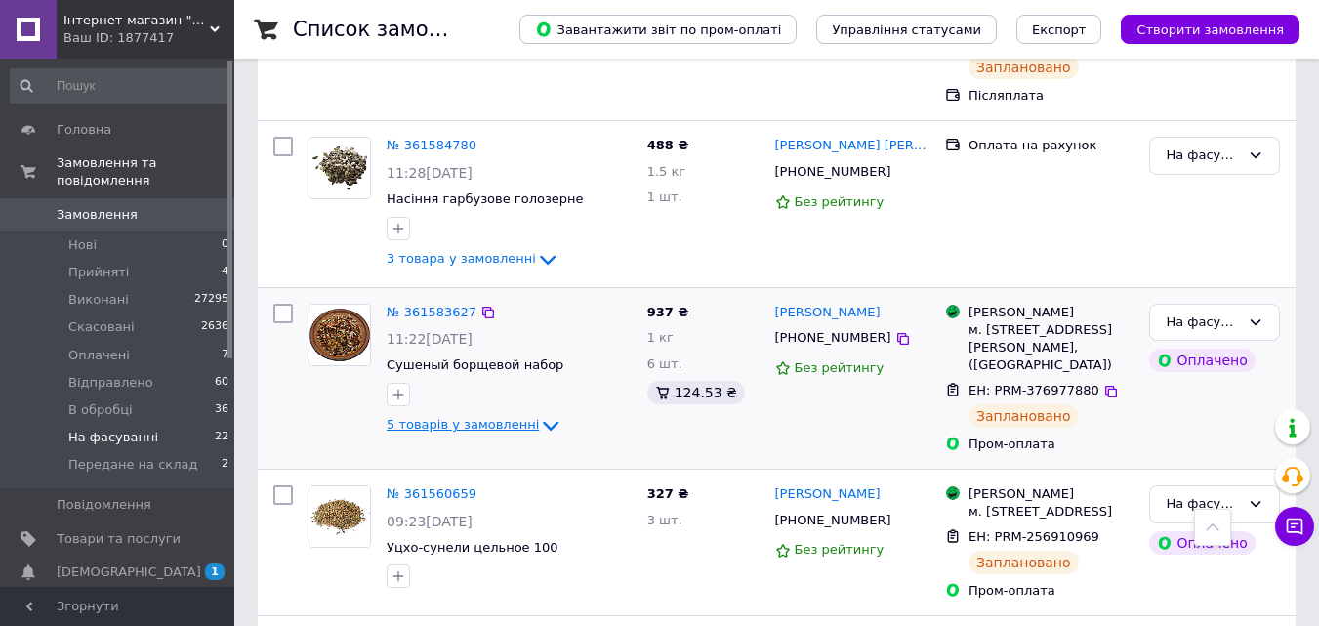
click at [504, 418] on span "5 товарів у замовленні" at bounding box center [462, 425] width 152 height 15
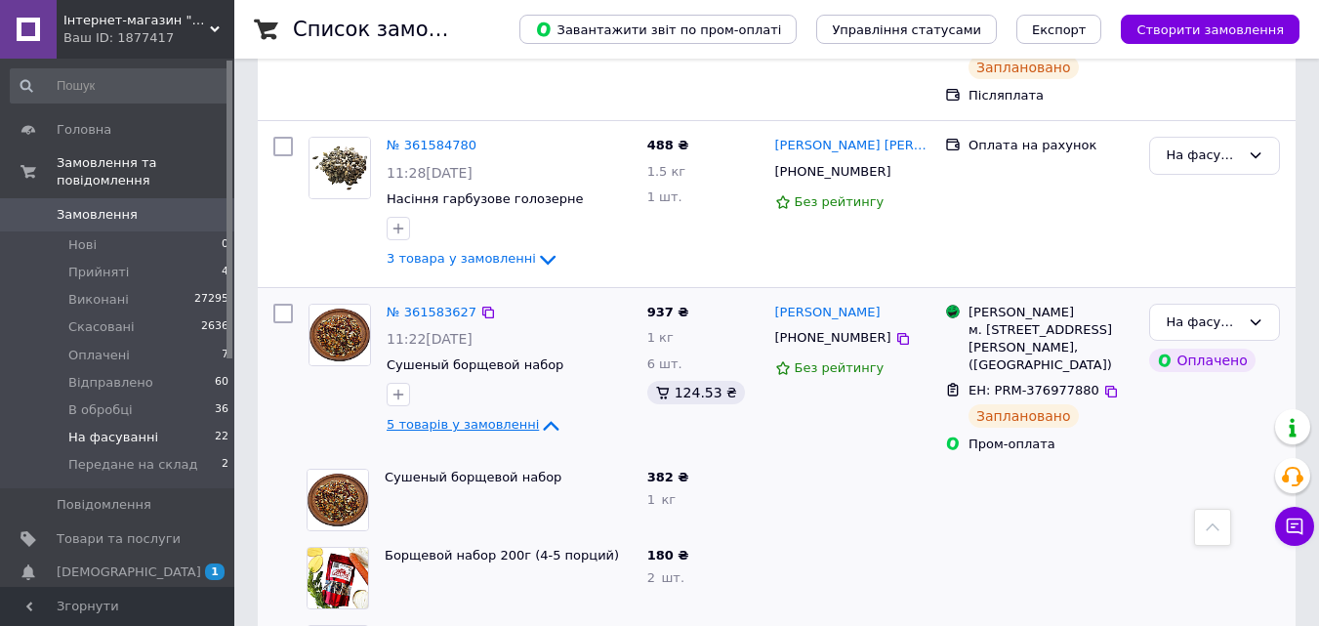
click at [493, 418] on span "5 товарів у замовленні" at bounding box center [462, 425] width 152 height 15
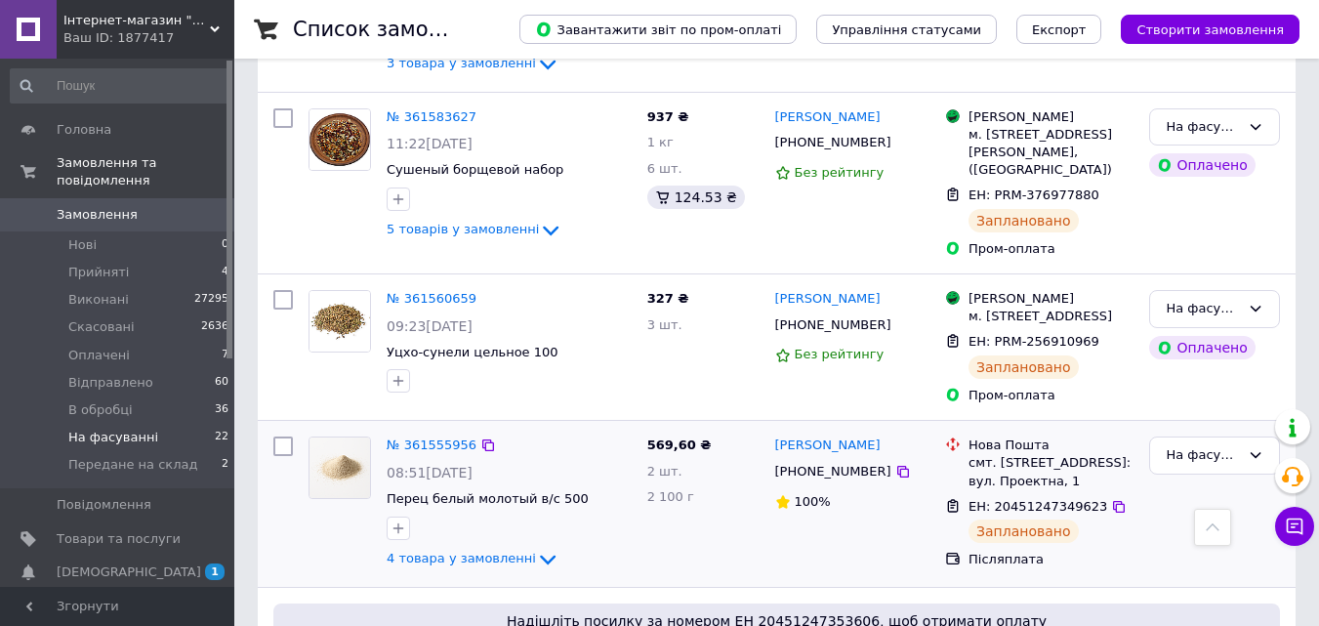
scroll to position [1269, 0]
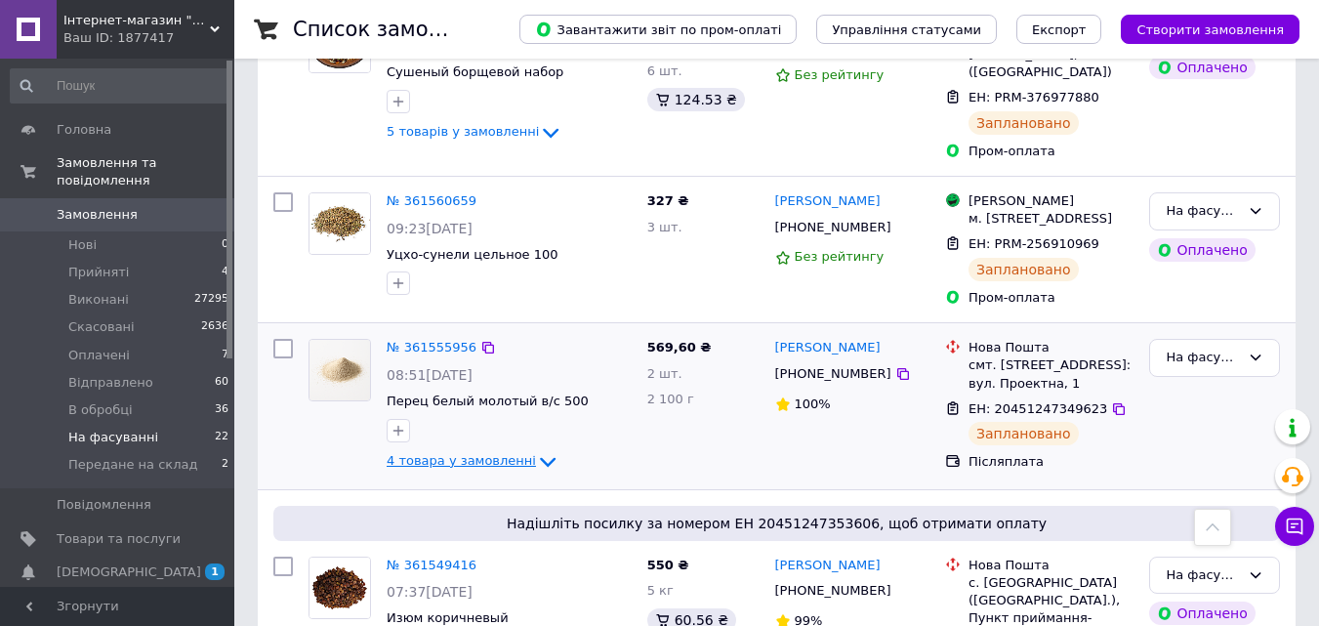
click at [491, 453] on link "4 товара у замовленні" at bounding box center [472, 460] width 173 height 15
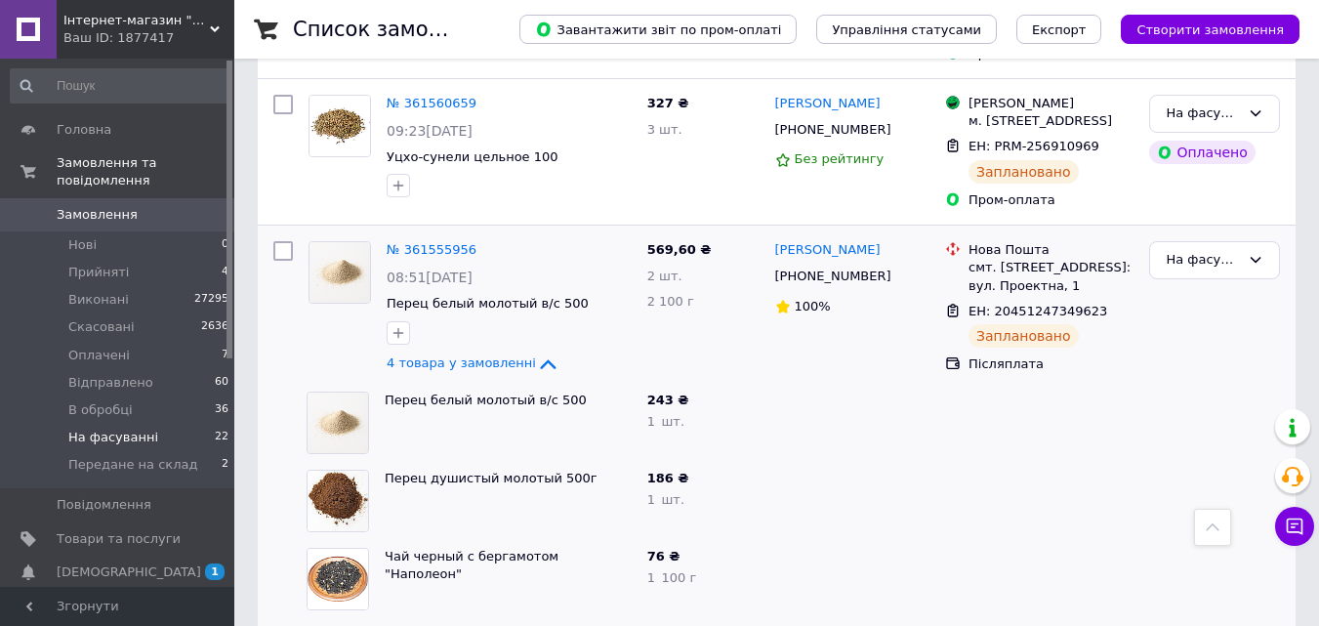
scroll to position [1562, 0]
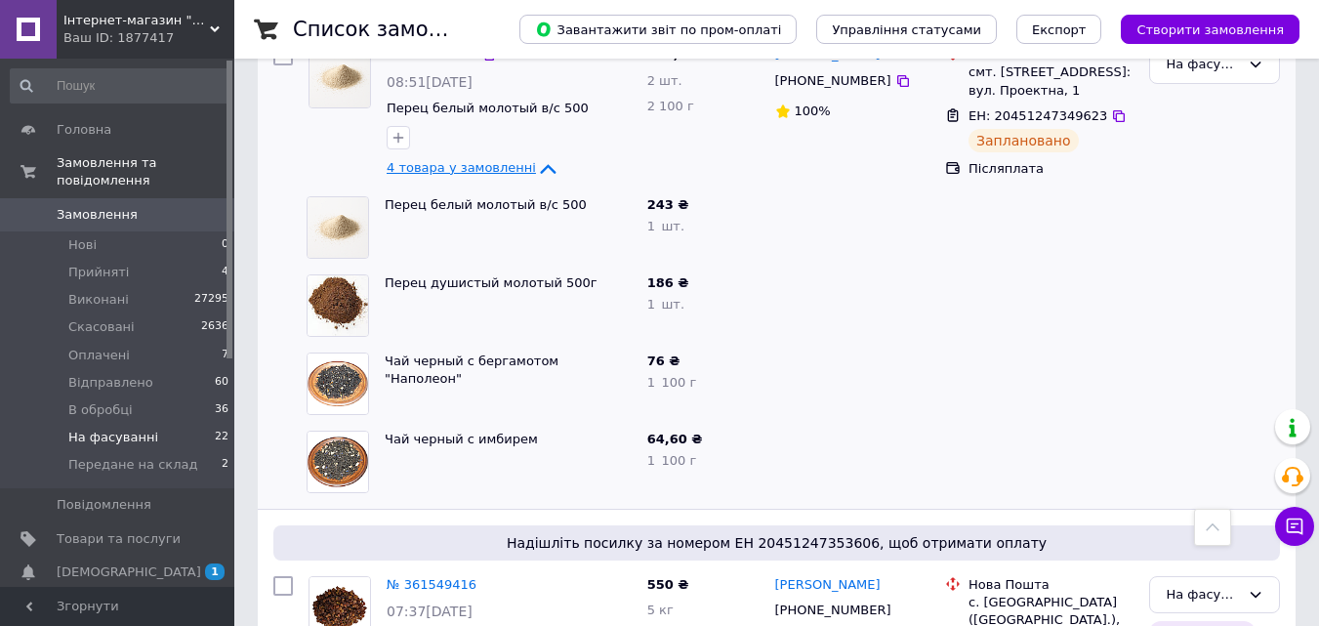
click at [481, 160] on span "4 товара у замовленні" at bounding box center [460, 167] width 149 height 15
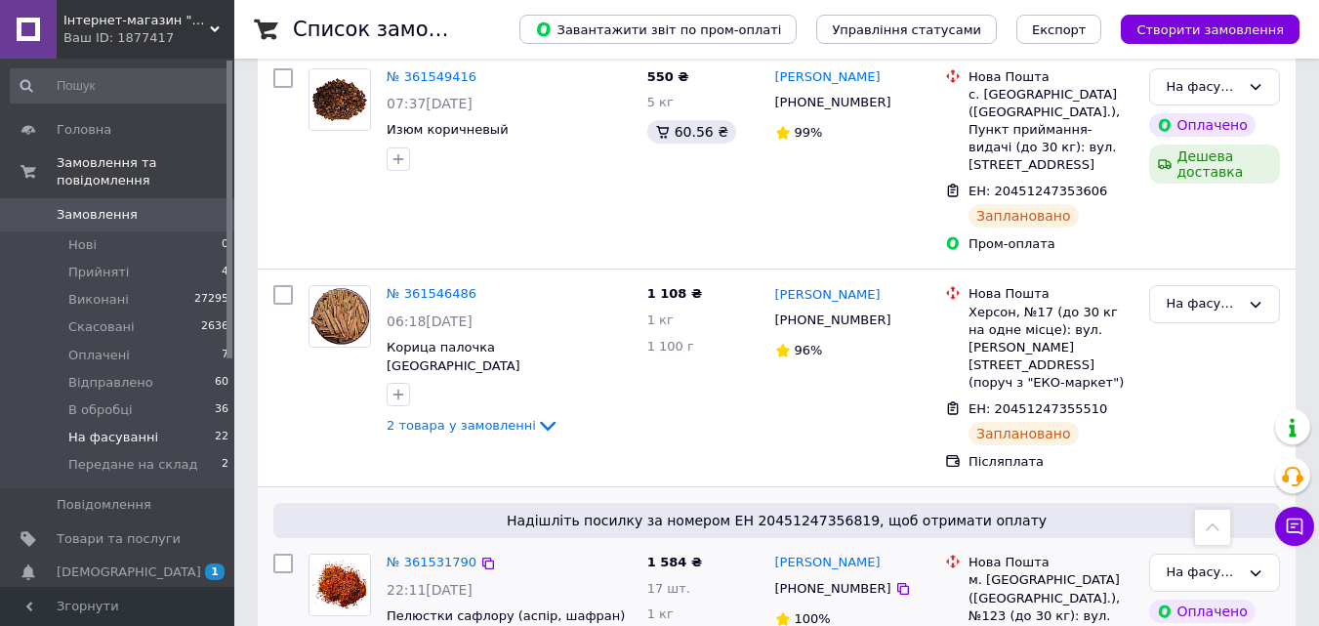
scroll to position [1952, 0]
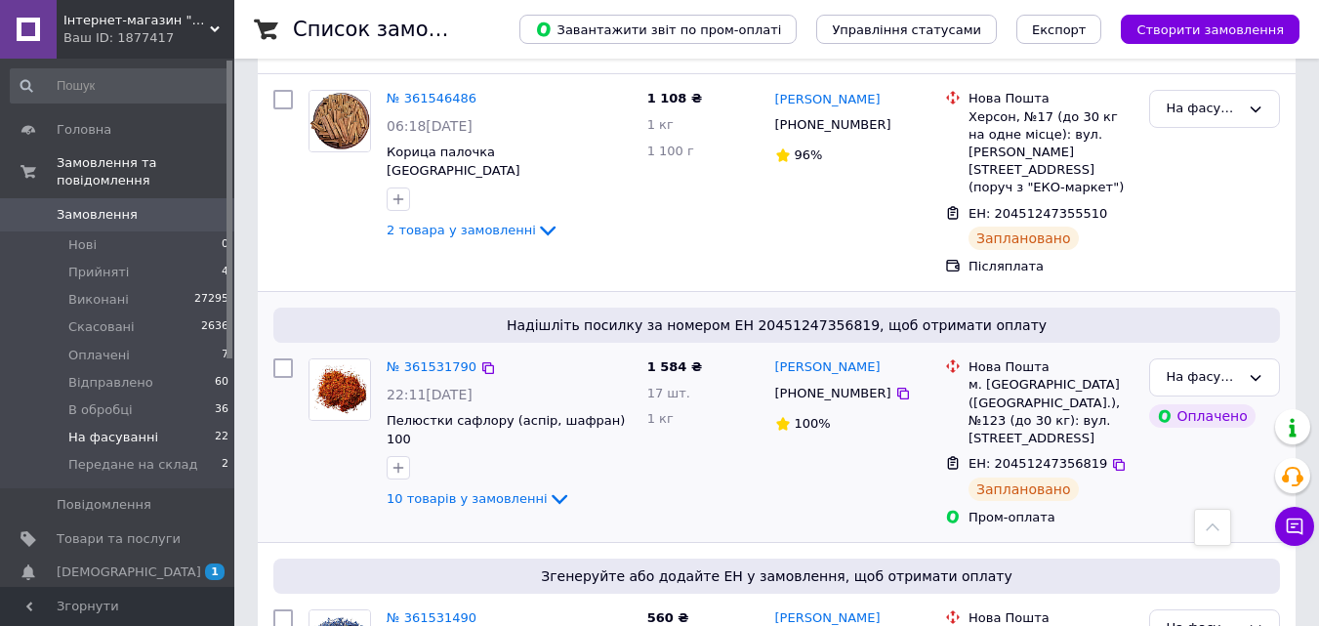
drag, startPoint x: 504, startPoint y: 376, endPoint x: 507, endPoint y: 399, distance: 23.6
click at [503, 491] on span "10 товарів у замовленні" at bounding box center [466, 498] width 161 height 15
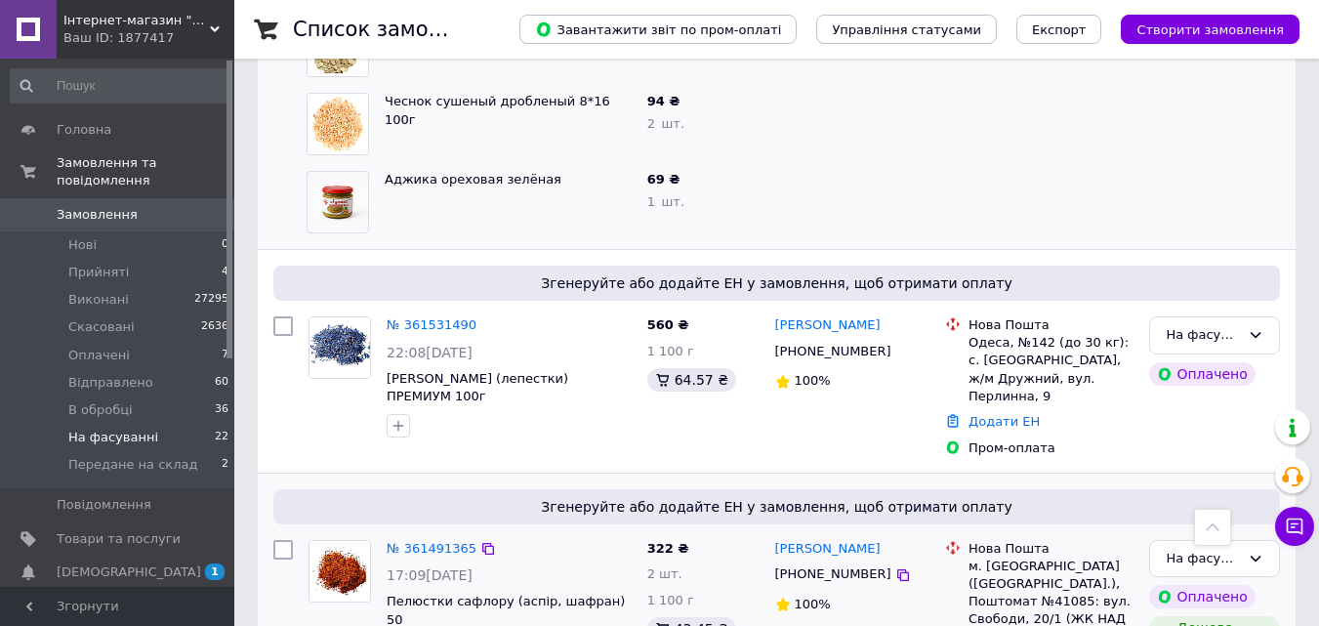
scroll to position [3123, 0]
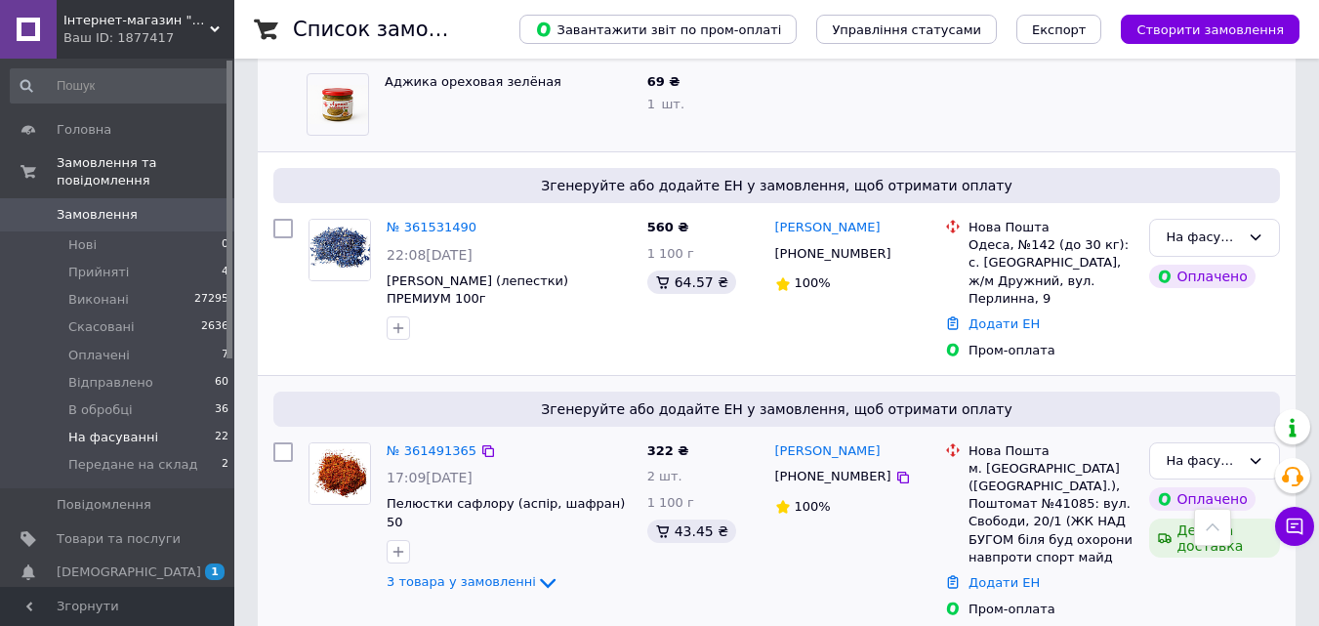
click at [499, 571] on div "3 товара у замовленні" at bounding box center [508, 582] width 245 height 23
click at [536, 571] on icon at bounding box center [547, 582] width 23 height 23
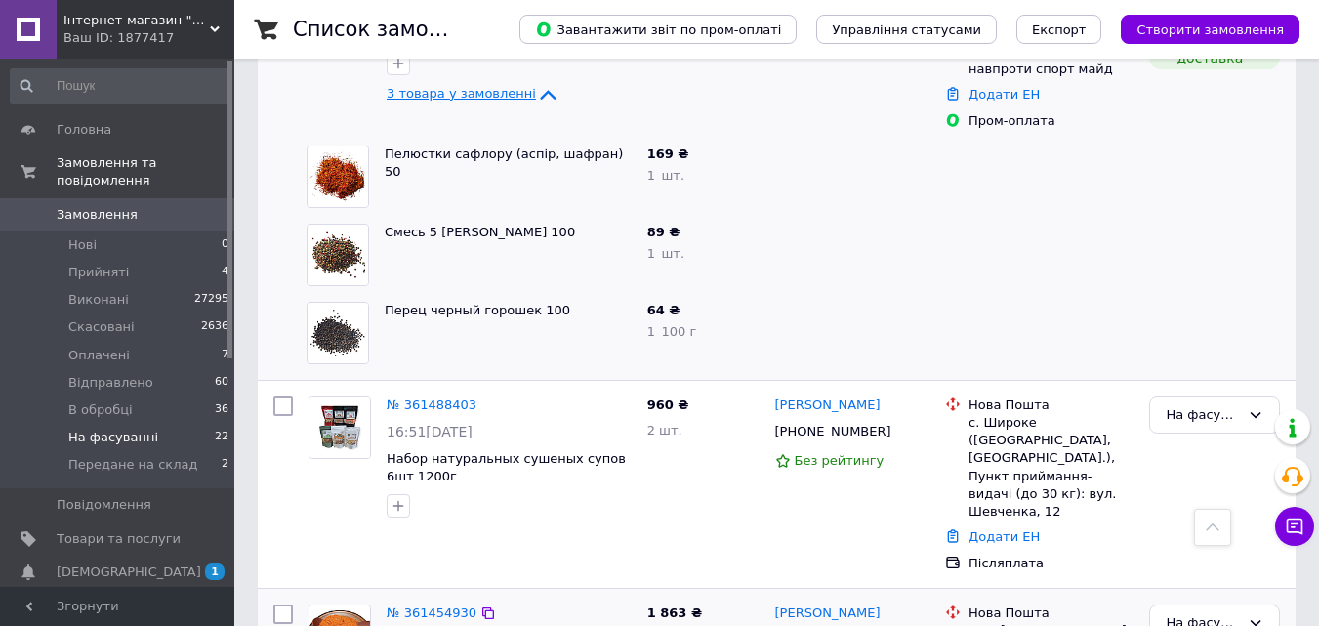
scroll to position [3709, 0]
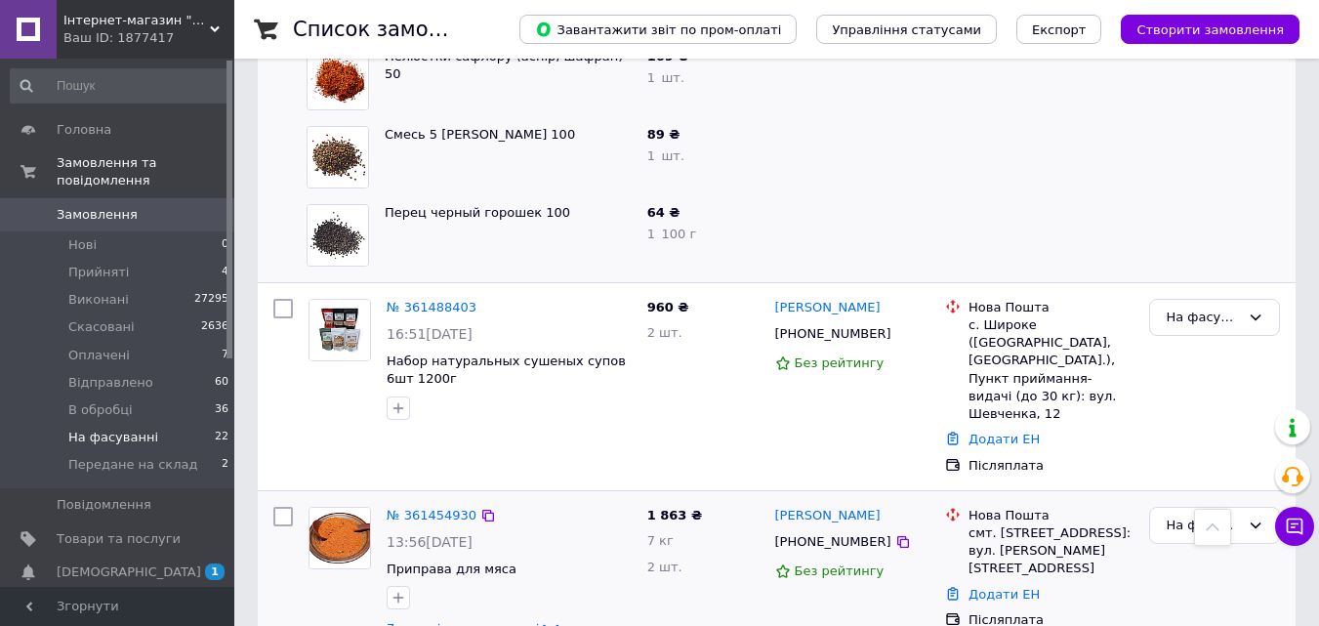
click at [486, 621] on span "7 товарів у замовленні" at bounding box center [462, 628] width 152 height 15
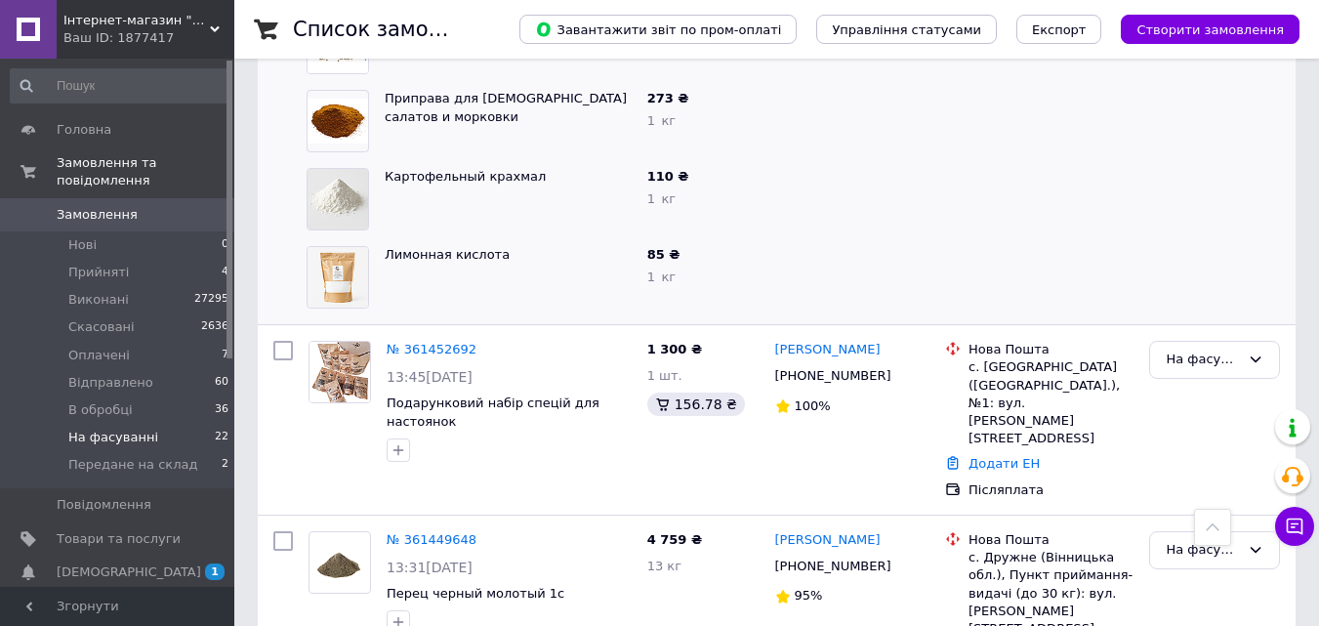
scroll to position [4685, 0]
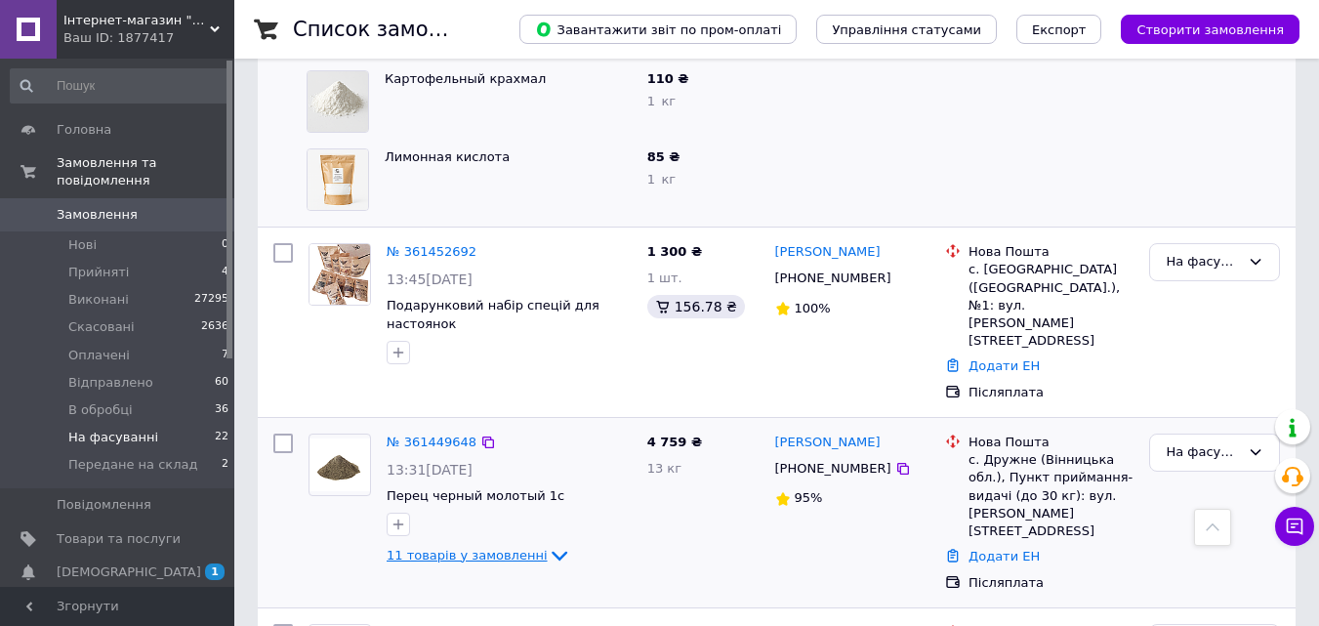
click at [503, 548] on span "11 товарів у замовленні" at bounding box center [466, 555] width 161 height 15
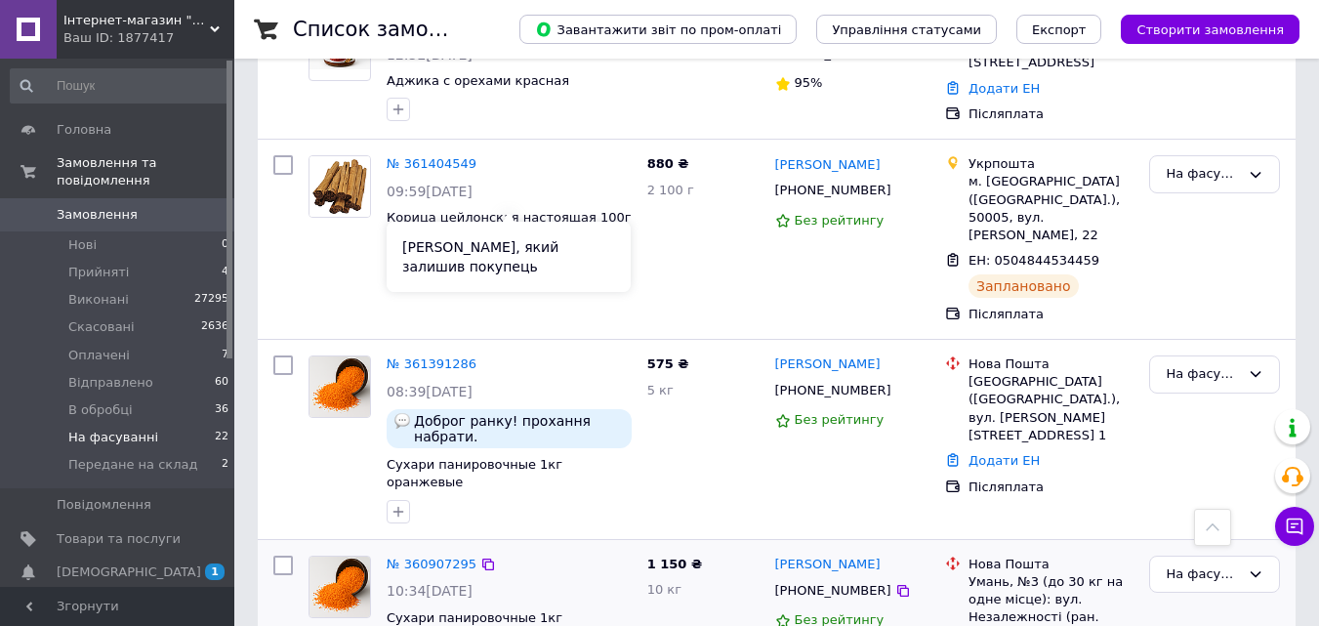
scroll to position [6278, 0]
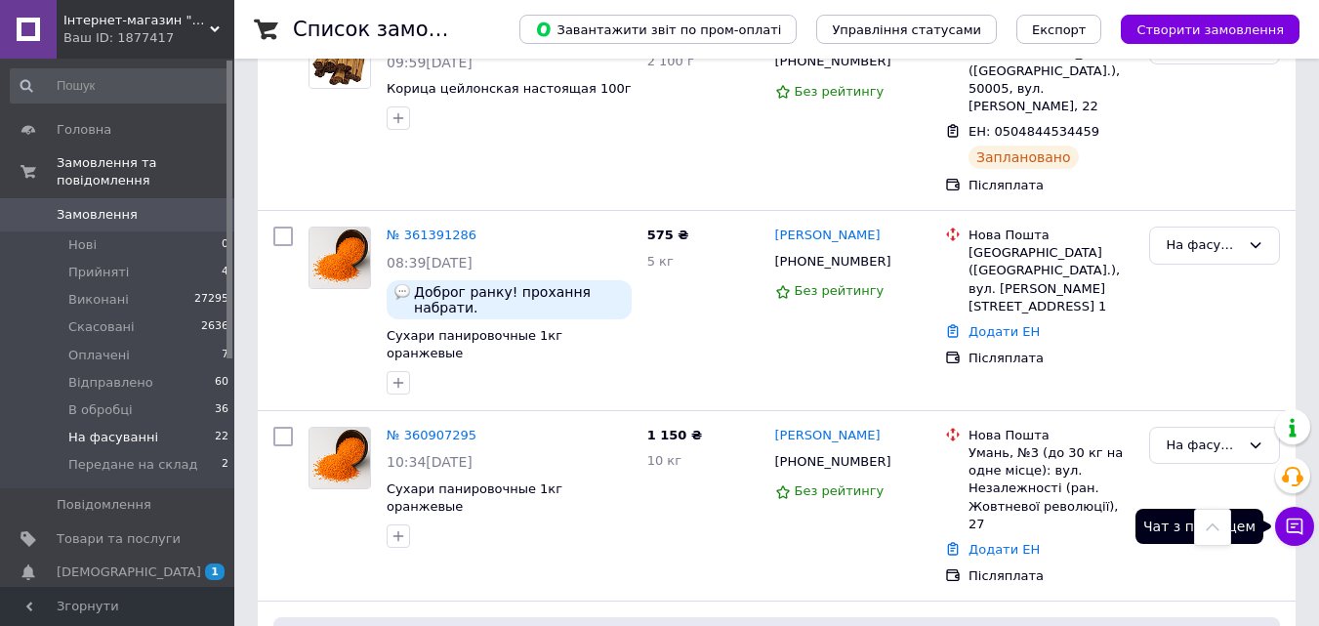
click at [1306, 534] on button "Чат з покупцем" at bounding box center [1294, 526] width 39 height 39
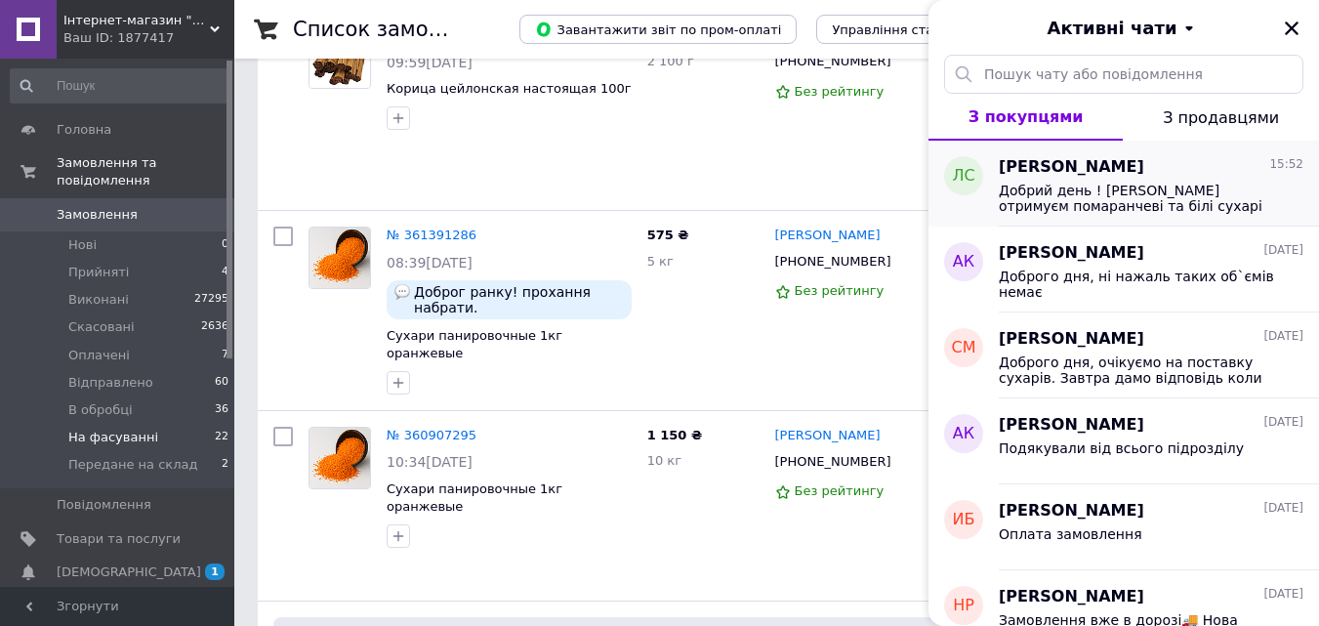
click at [1191, 222] on div "Людмила Стефанів 15:52 Добрий день ! Завтра отримуєм помаранчеві та білі сухарі…" at bounding box center [1158, 184] width 320 height 86
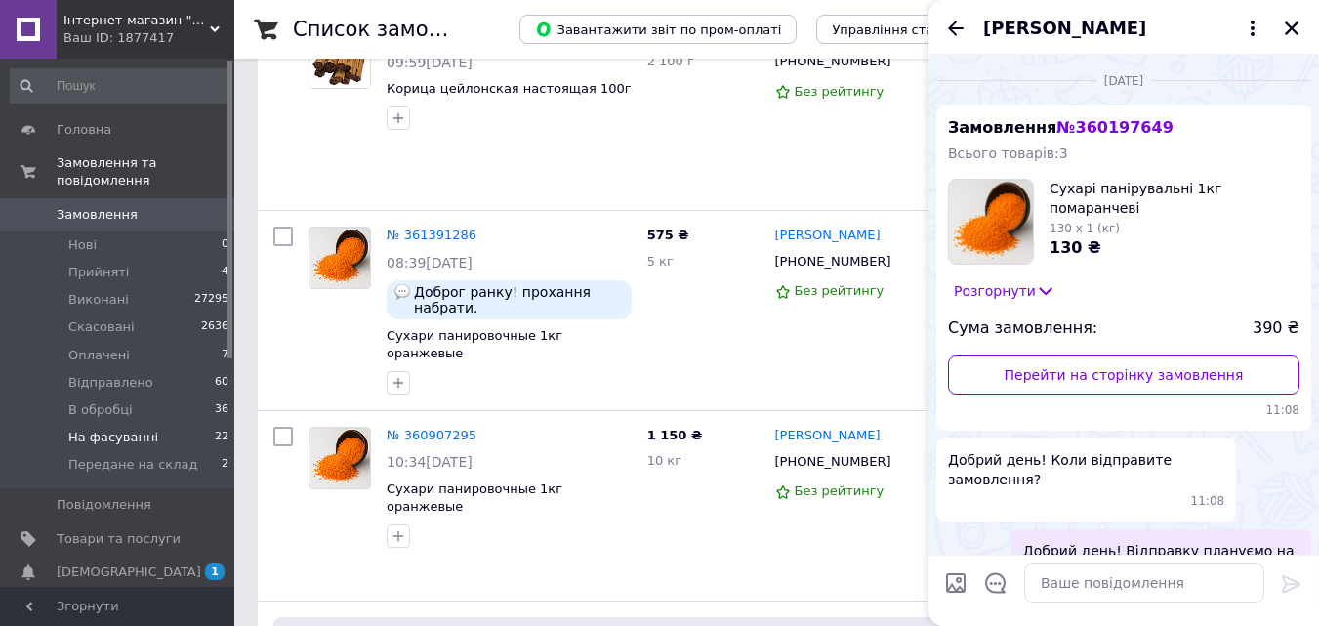
scroll to position [940, 0]
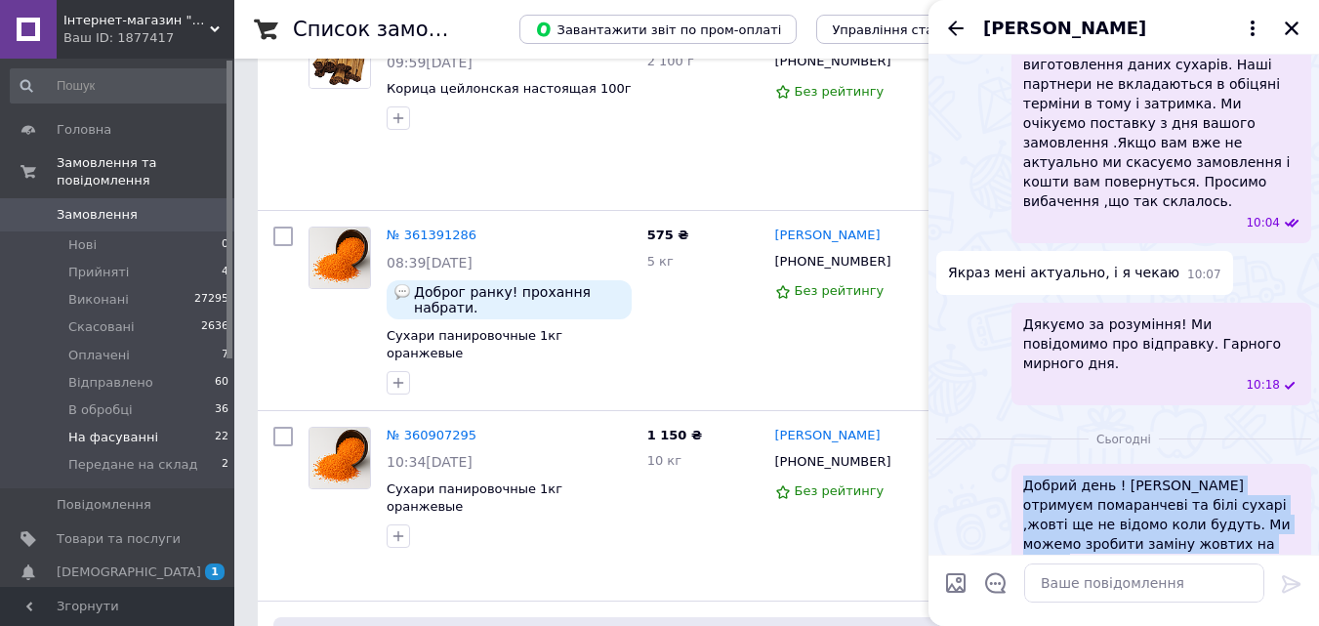
drag, startPoint x: 1225, startPoint y: 503, endPoint x: 1003, endPoint y: 440, distance: 230.2
click at [1003, 464] on div "Добрий день ! Завтра отримуєм помаранчеві та білі сухарі ,жовті ще не відомо ко…" at bounding box center [1123, 535] width 375 height 142
copy span "Добрий день ! Завтра отримуєм помаранчеві та білі сухарі ,жовті ще не відомо ко…"
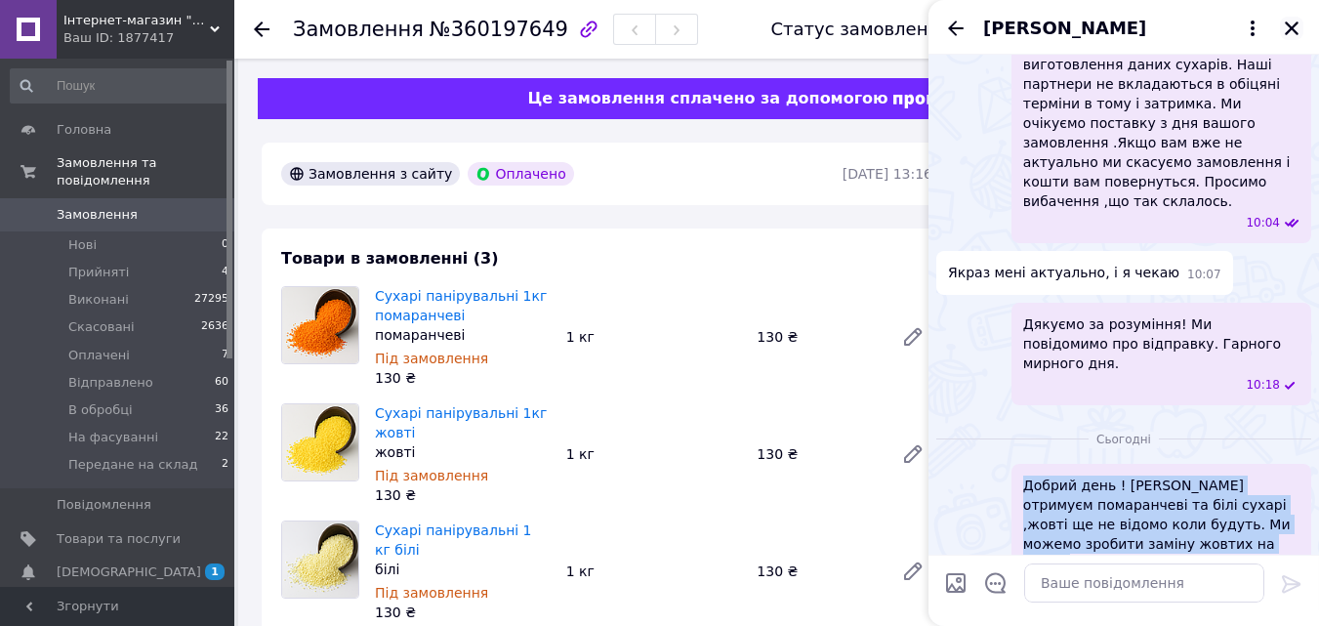
click at [1288, 31] on icon "Закрити" at bounding box center [1291, 28] width 14 height 14
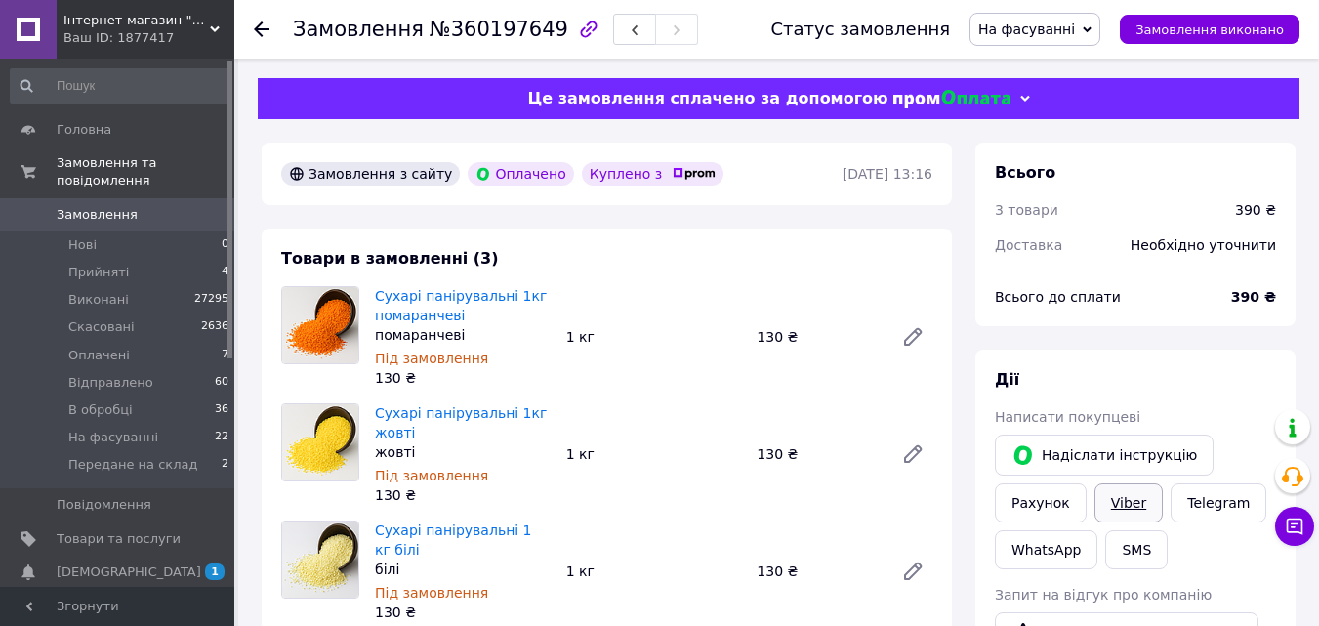
click at [1107, 494] on link "Viber" at bounding box center [1128, 502] width 68 height 39
